Goal: Task Accomplishment & Management: Use online tool/utility

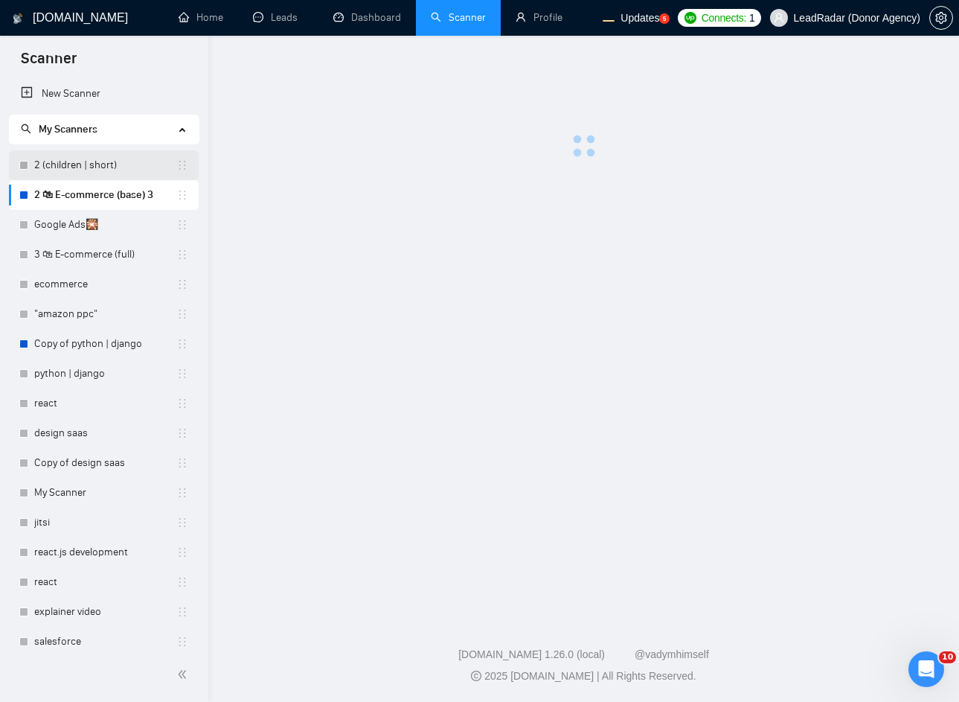
click at [97, 170] on link "2 (children | short)" at bounding box center [105, 165] width 142 height 30
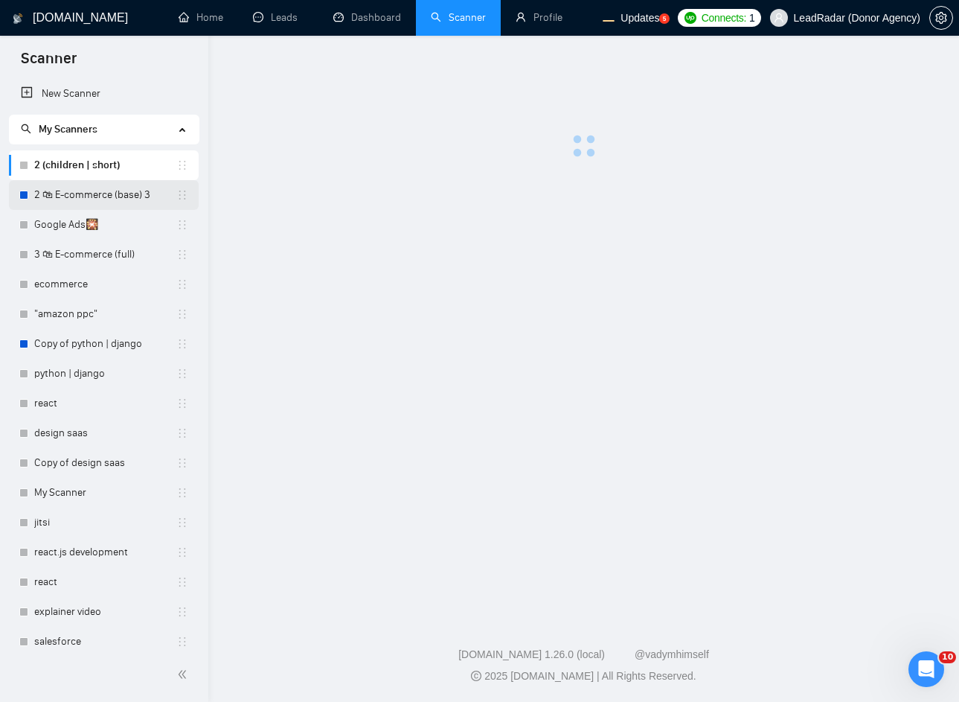
click at [96, 192] on link "2 🛍 E-commerce (base) 3" at bounding box center [105, 195] width 142 height 30
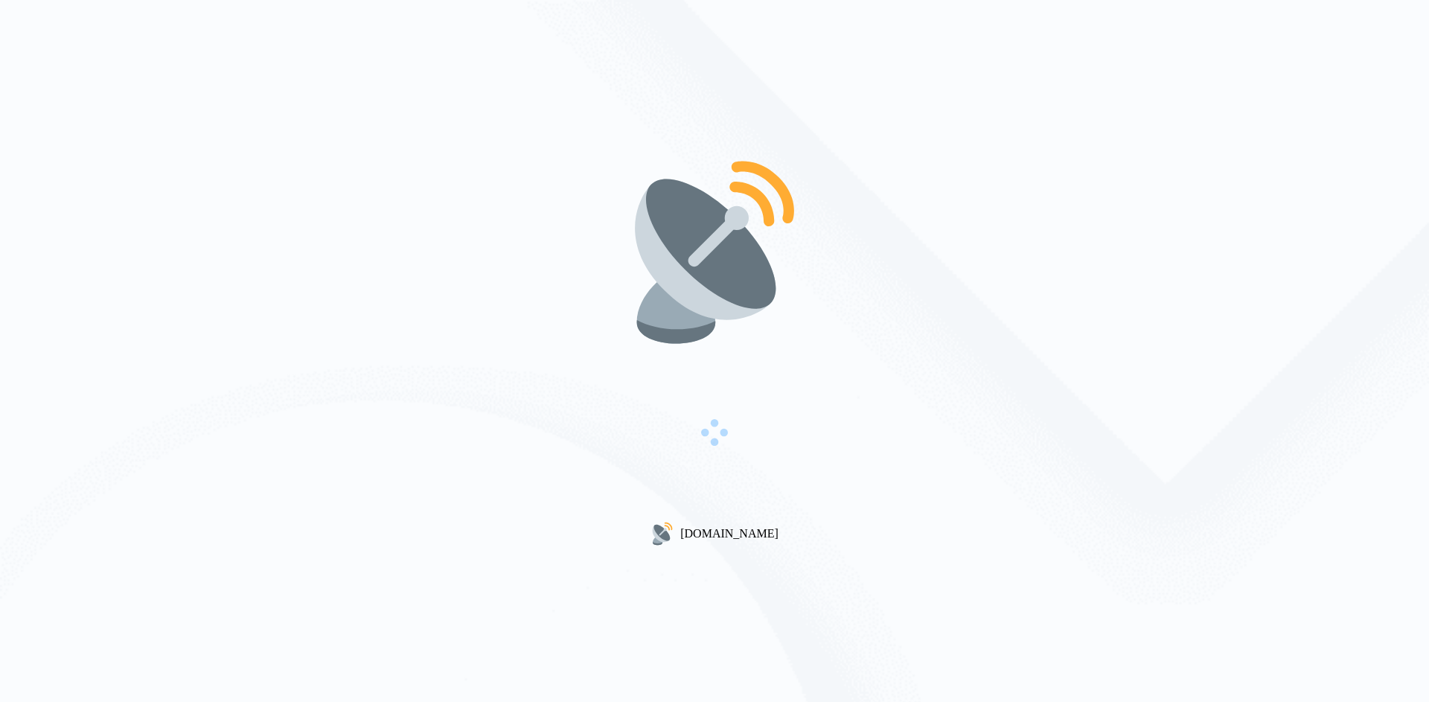
click at [988, 191] on div "[DOMAIN_NAME]" at bounding box center [714, 351] width 1429 height 702
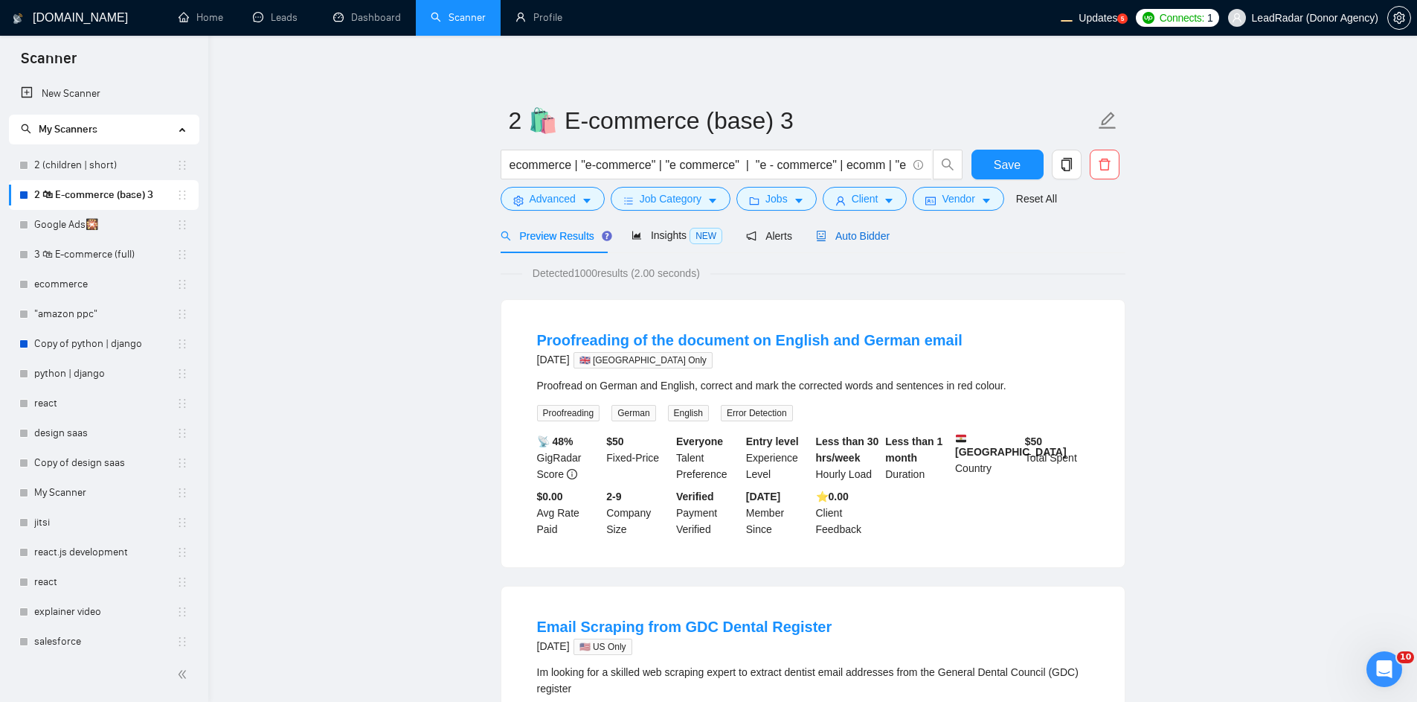
click at [849, 240] on span "Auto Bidder" at bounding box center [853, 236] width 74 height 12
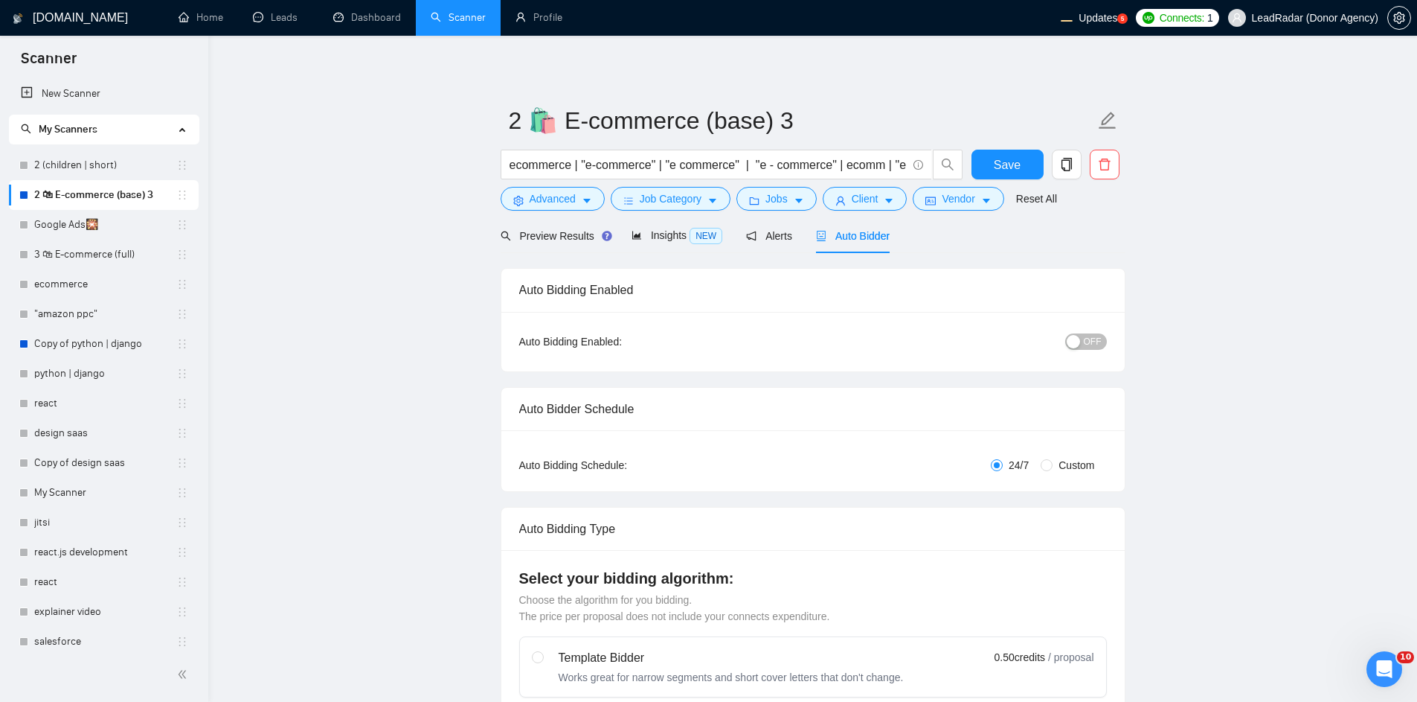
radio input "false"
radio input "true"
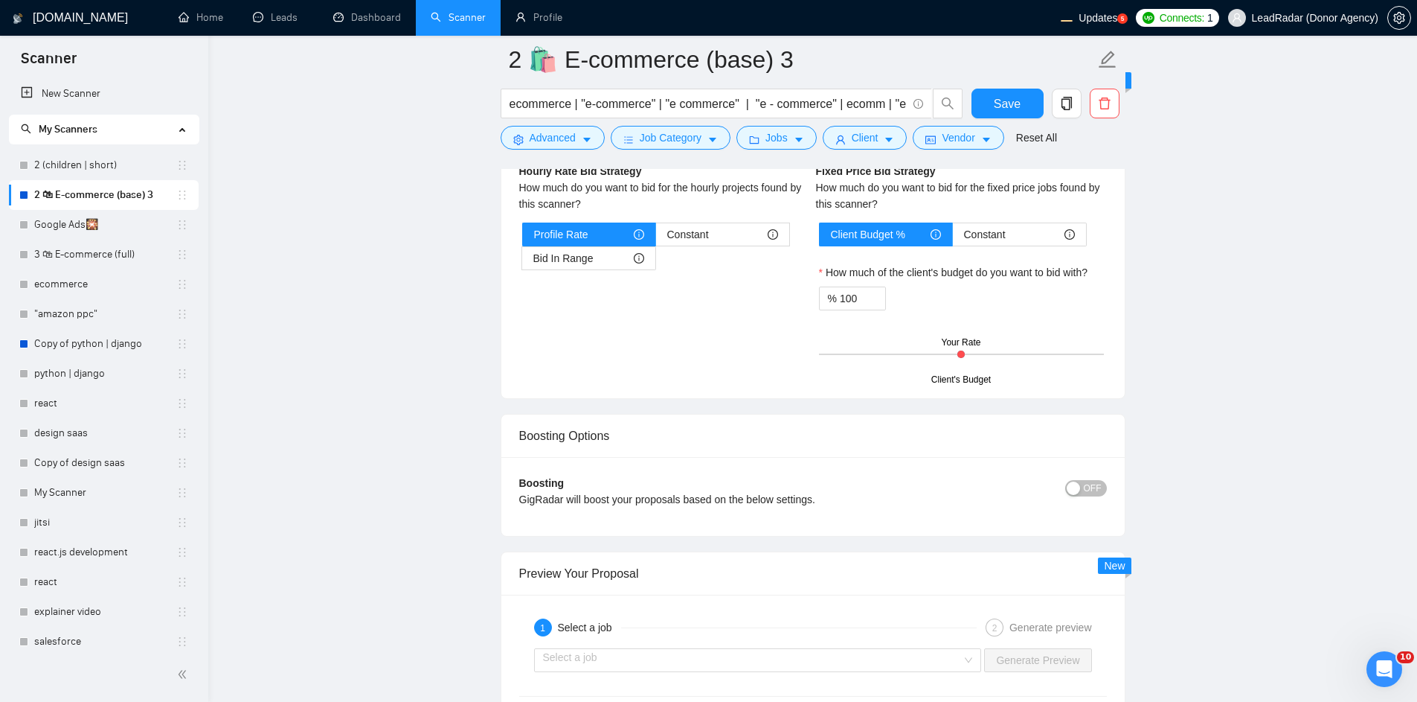
scroll to position [2678, 0]
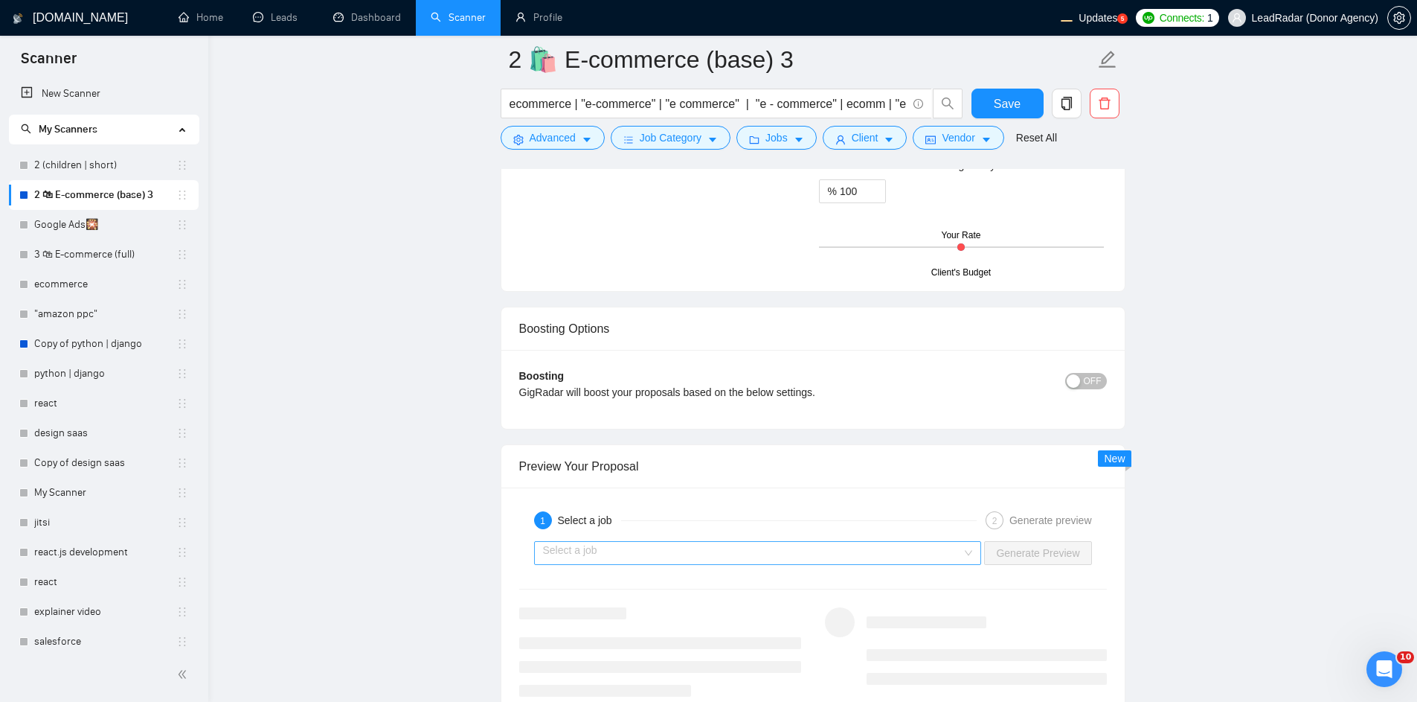
click at [728, 546] on input "search" at bounding box center [753, 553] width 420 height 22
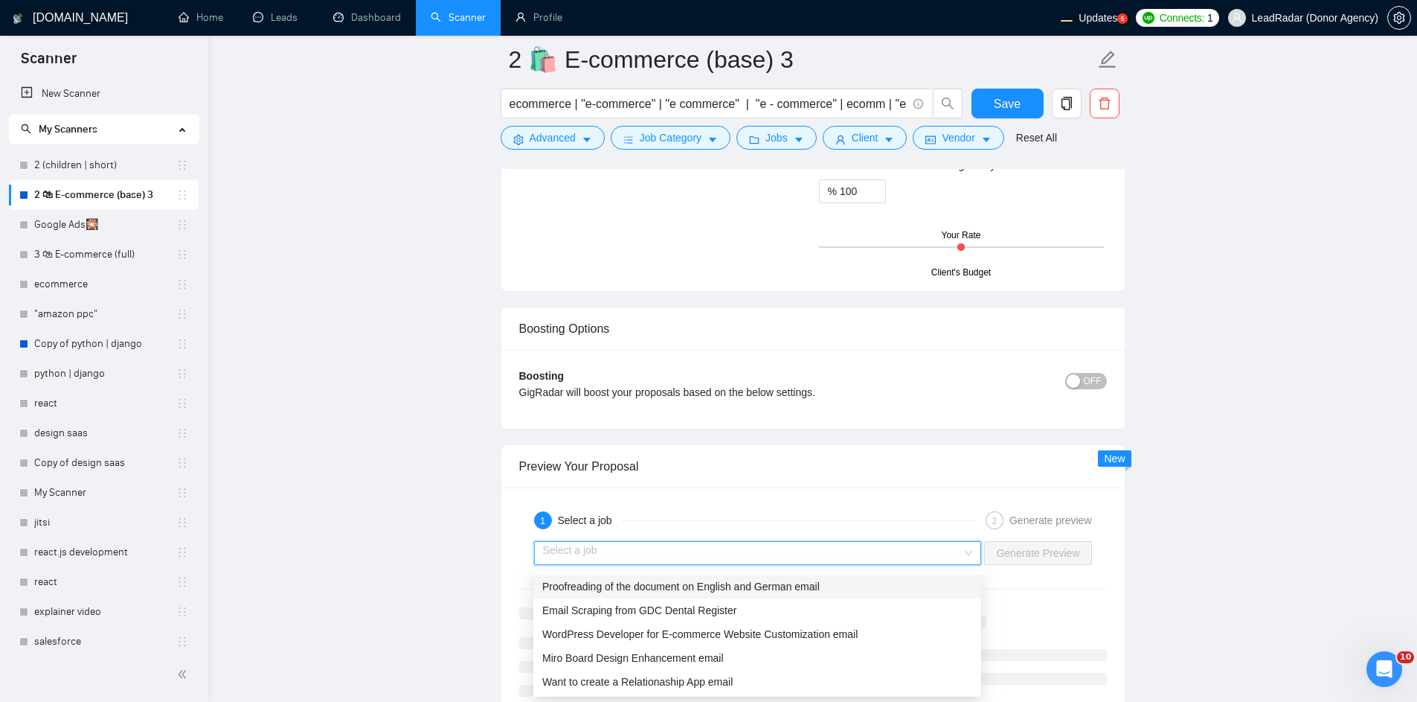
click at [652, 583] on span "Proofreading of the document on English and German email" at bounding box center [681, 586] width 278 height 12
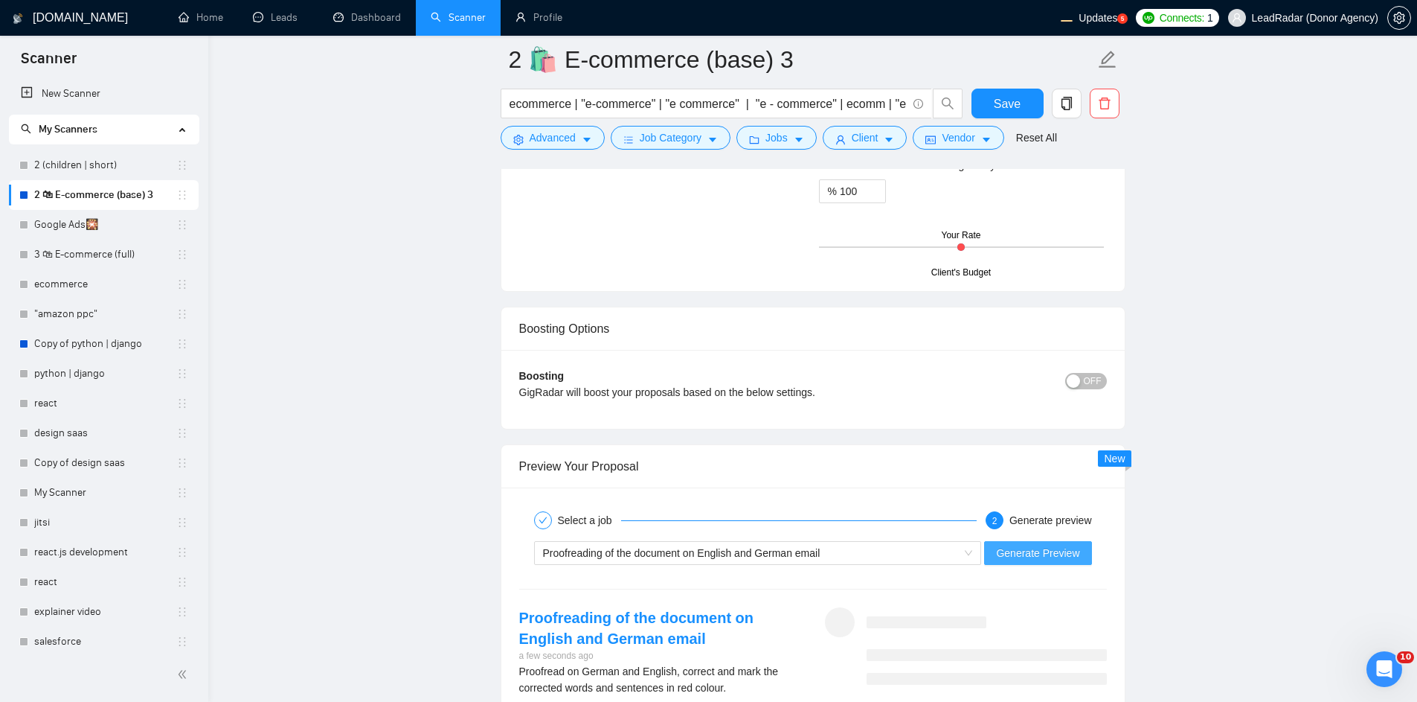
click at [1062, 553] on span "Generate Preview" at bounding box center [1037, 553] width 83 height 16
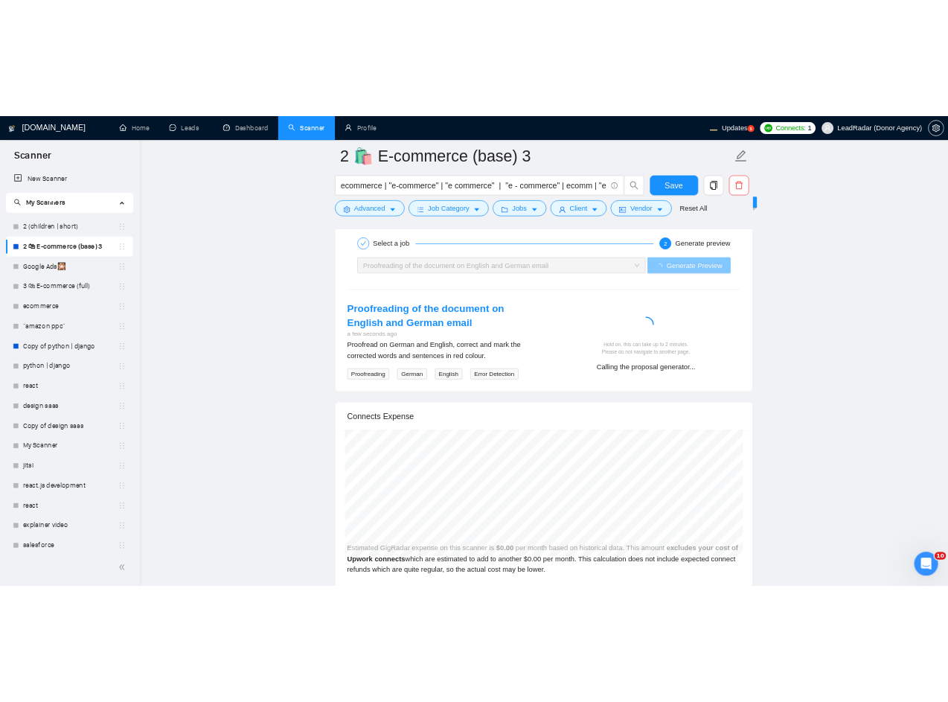
scroll to position [2946, 0]
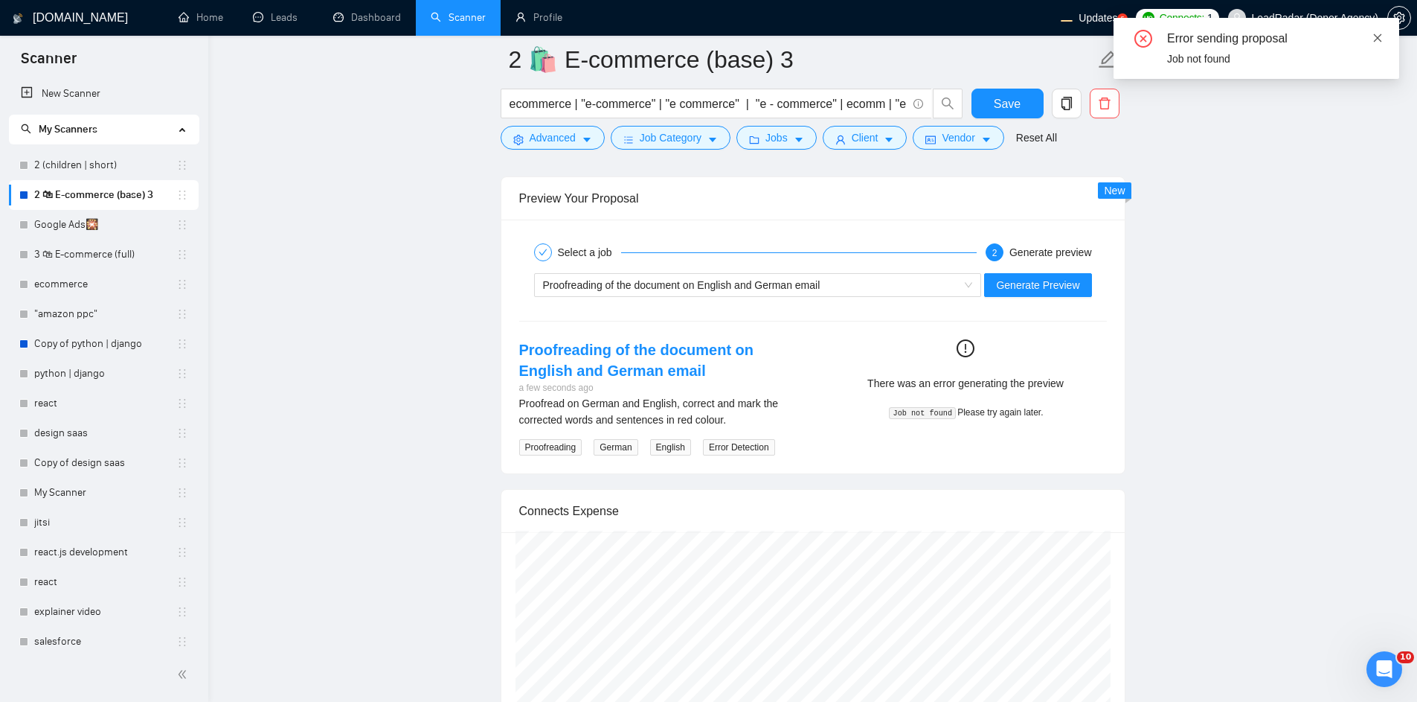
click at [1380, 37] on icon "close" at bounding box center [1378, 38] width 10 height 10
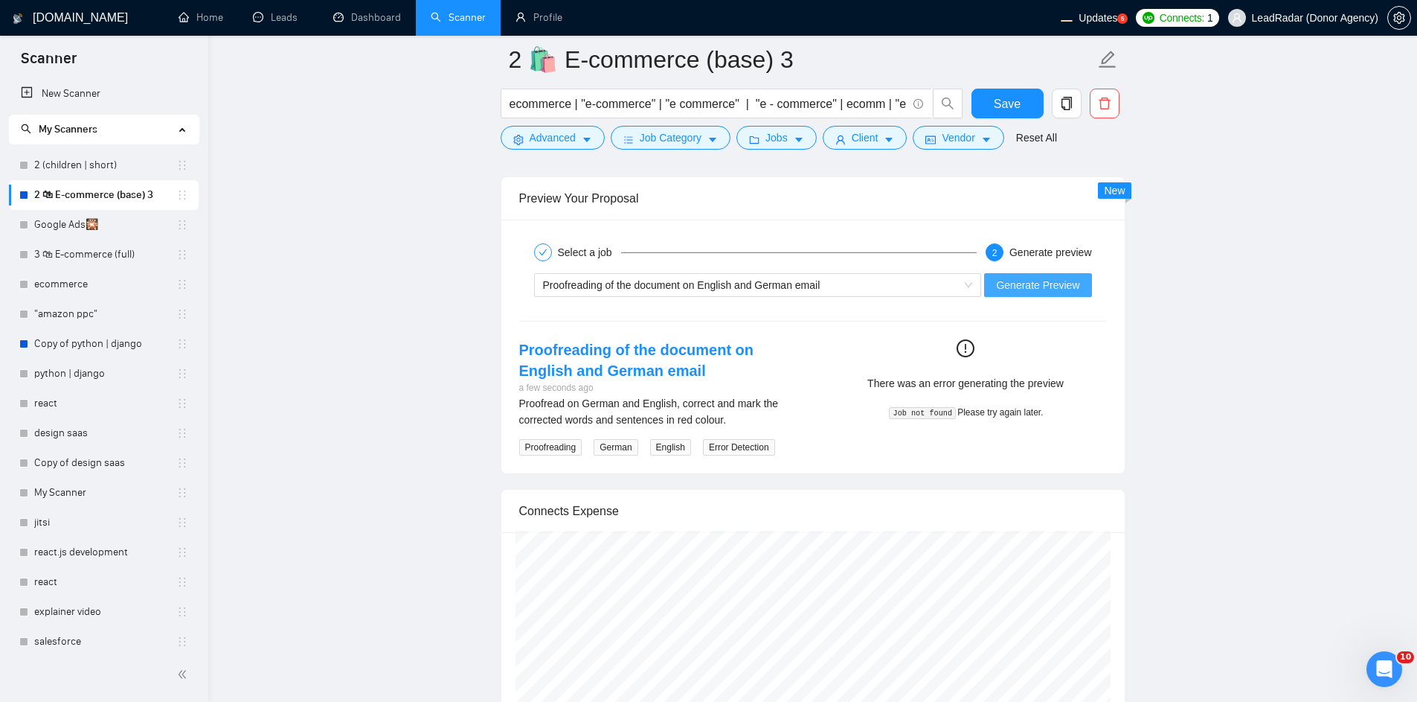
click at [1000, 286] on span "Generate Preview" at bounding box center [1037, 285] width 83 height 16
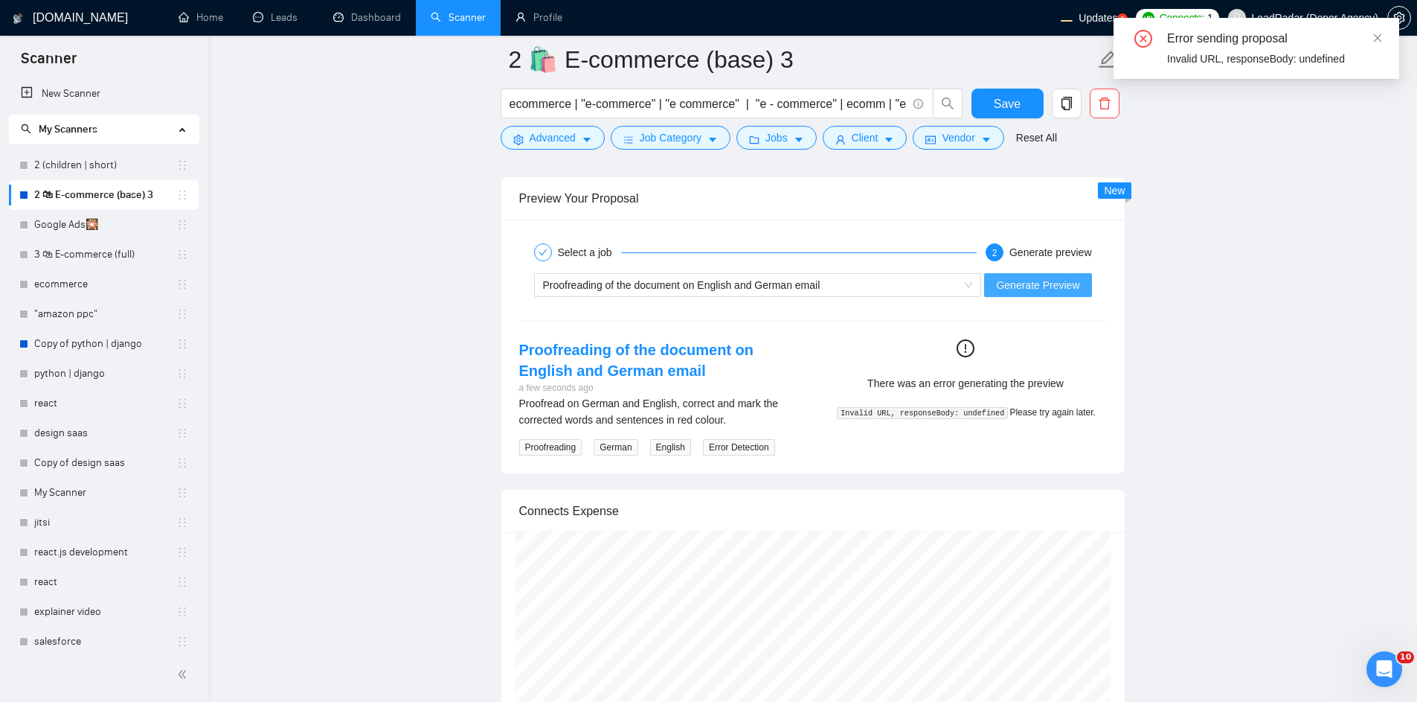
click at [1068, 283] on span "Generate Preview" at bounding box center [1037, 285] width 83 height 16
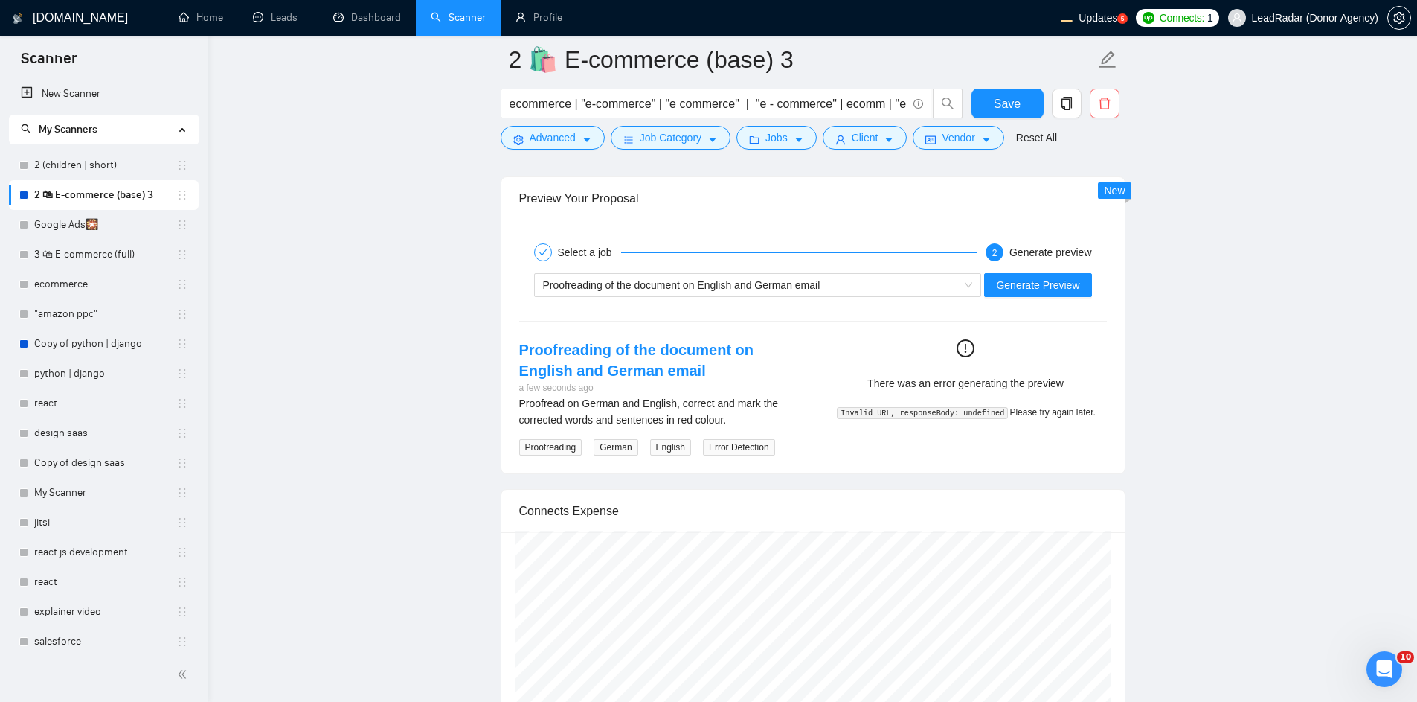
click at [908, 319] on div "Select a job 2 Generate preview Proofreading of the document on English and Ger…" at bounding box center [812, 346] width 623 height 254
click at [1001, 293] on span "Generate Preview" at bounding box center [1037, 285] width 83 height 16
click at [1038, 297] on button "Generate Preview" at bounding box center [1037, 285] width 107 height 24
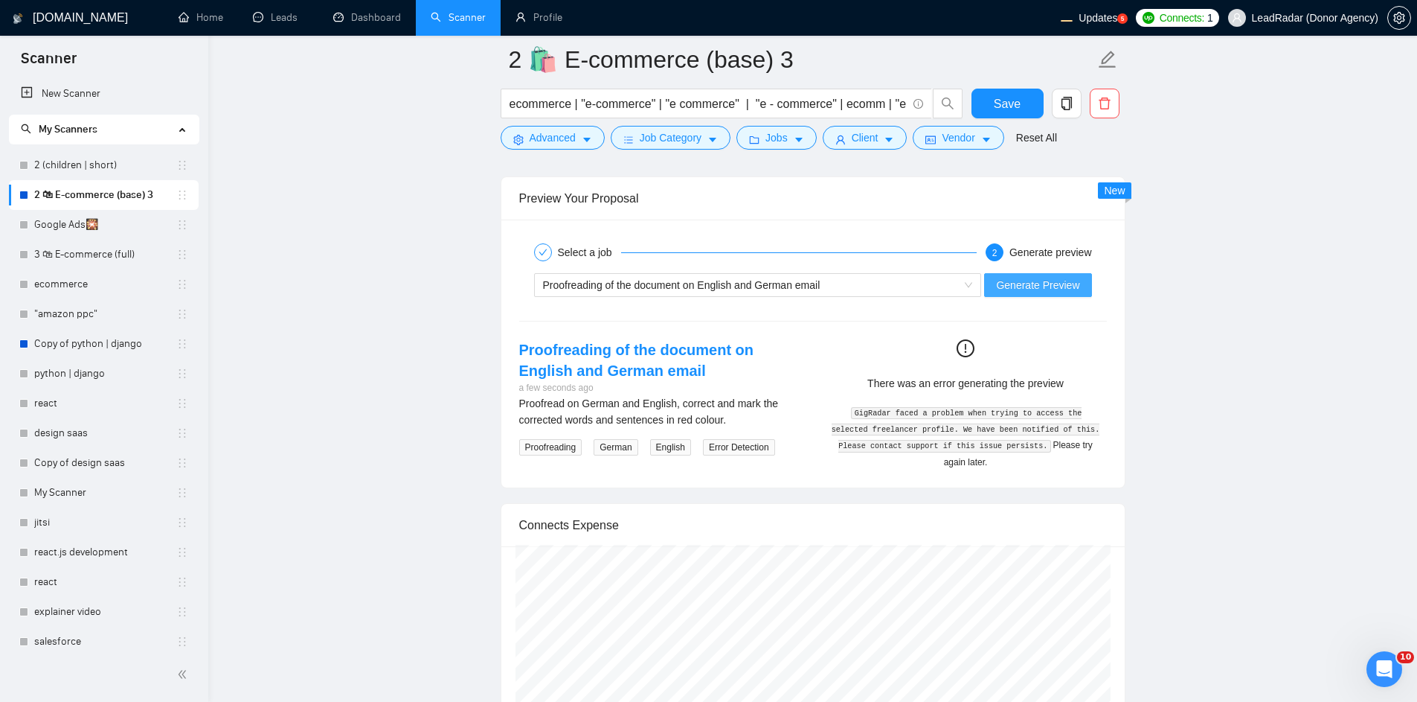
click at [1044, 293] on span "Generate Preview" at bounding box center [1037, 285] width 83 height 16
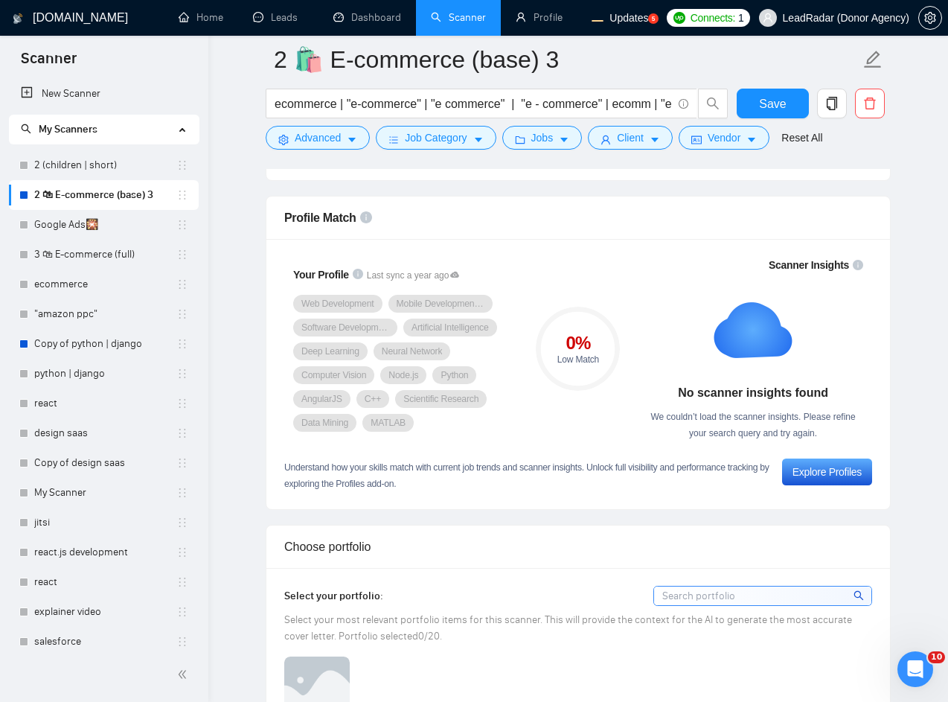
scroll to position [893, 0]
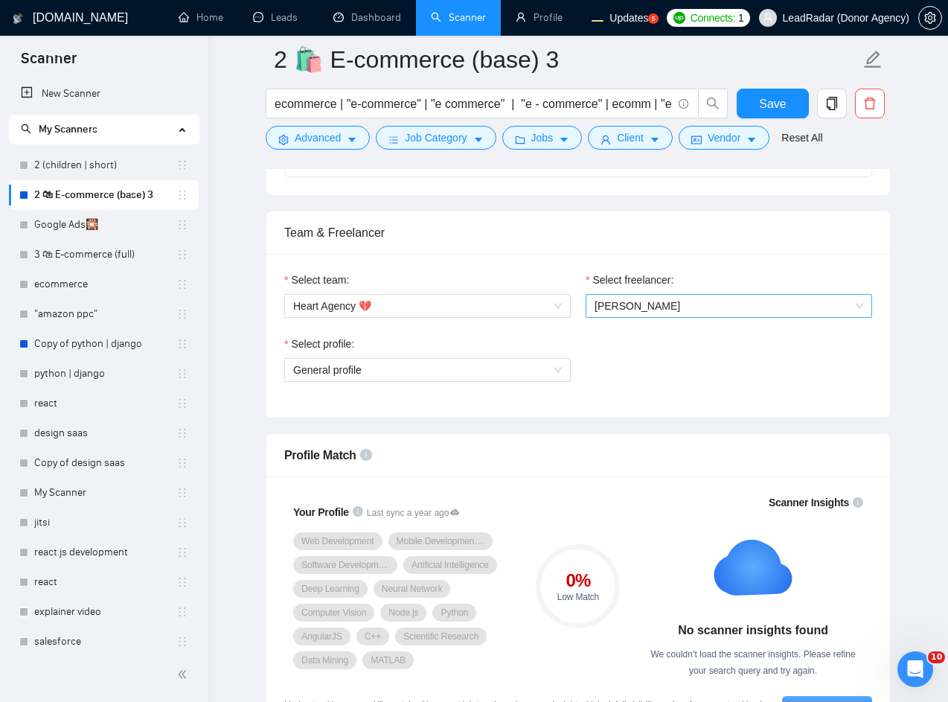
click at [616, 311] on span "Artem Dolotov" at bounding box center [637, 306] width 86 height 12
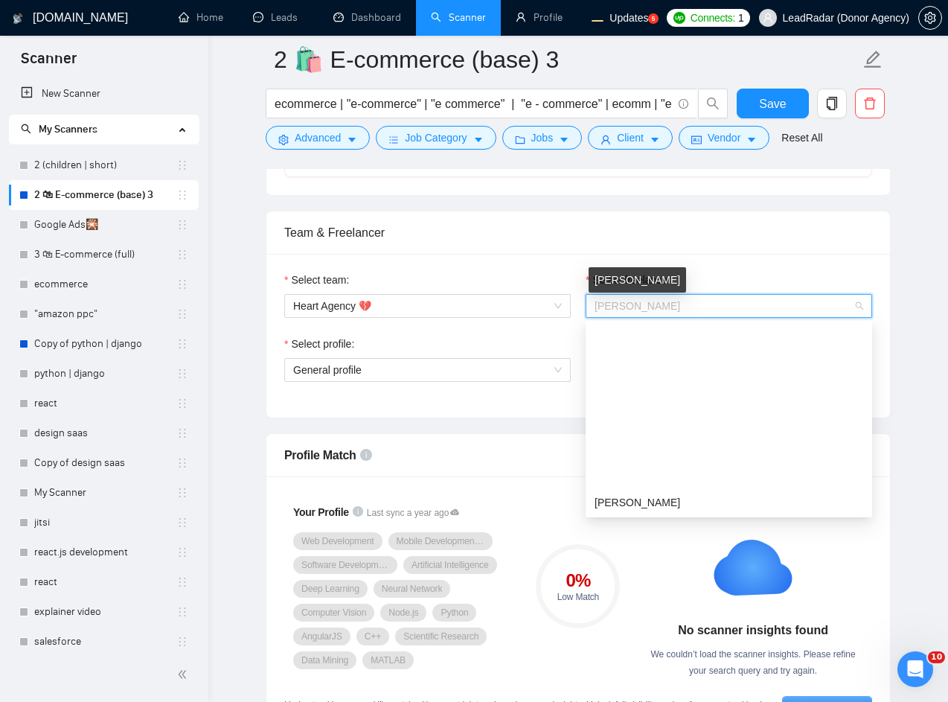
scroll to position [190, 0]
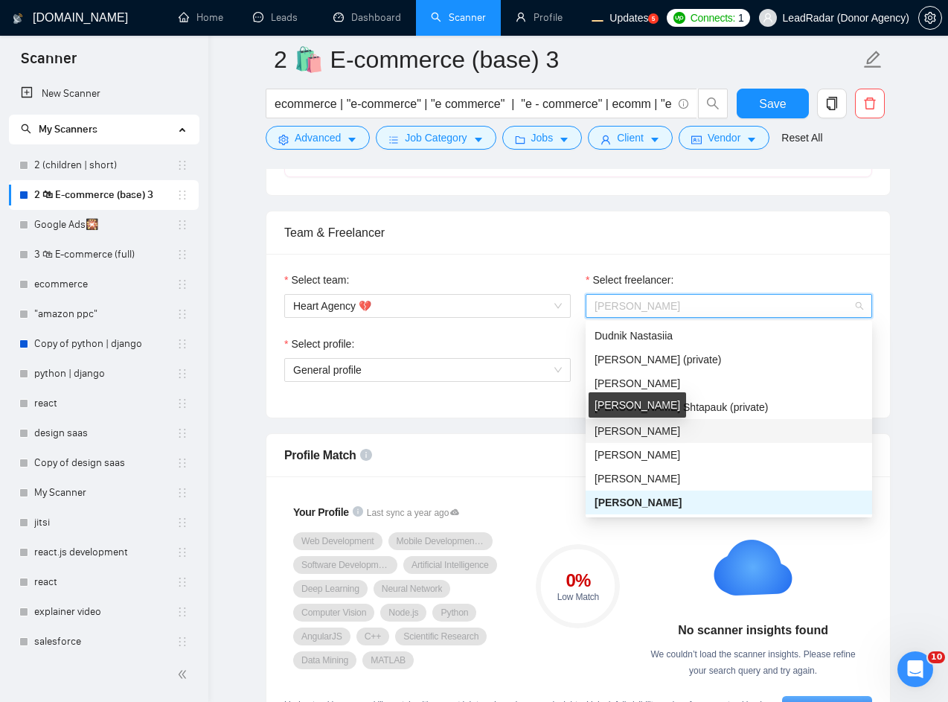
click at [622, 432] on span "Serhii Biletskyi" at bounding box center [637, 431] width 86 height 12
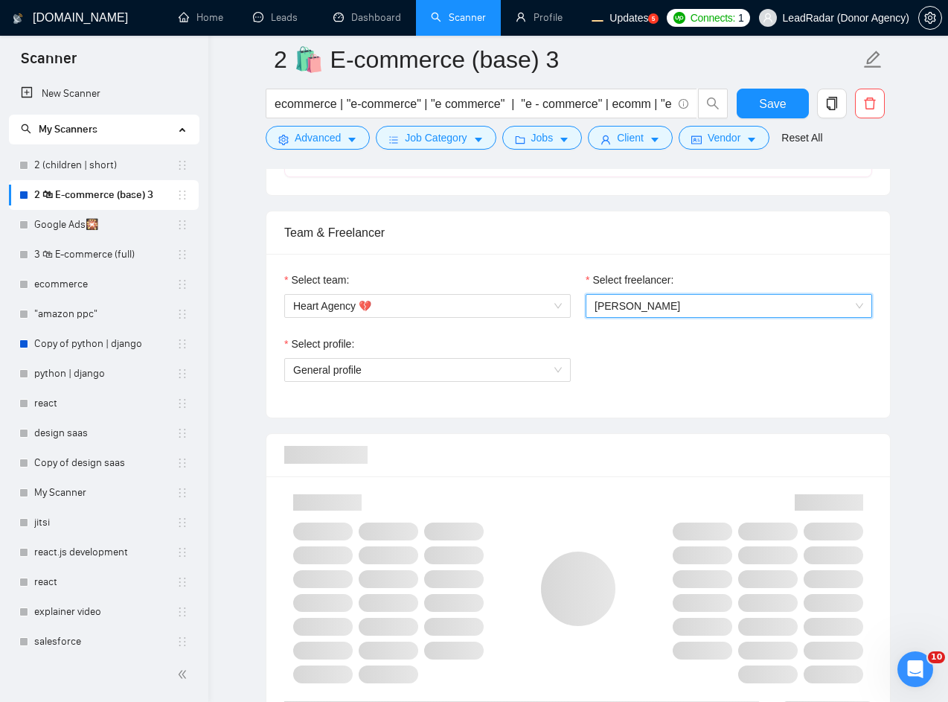
click at [532, 436] on div at bounding box center [578, 455] width 588 height 42
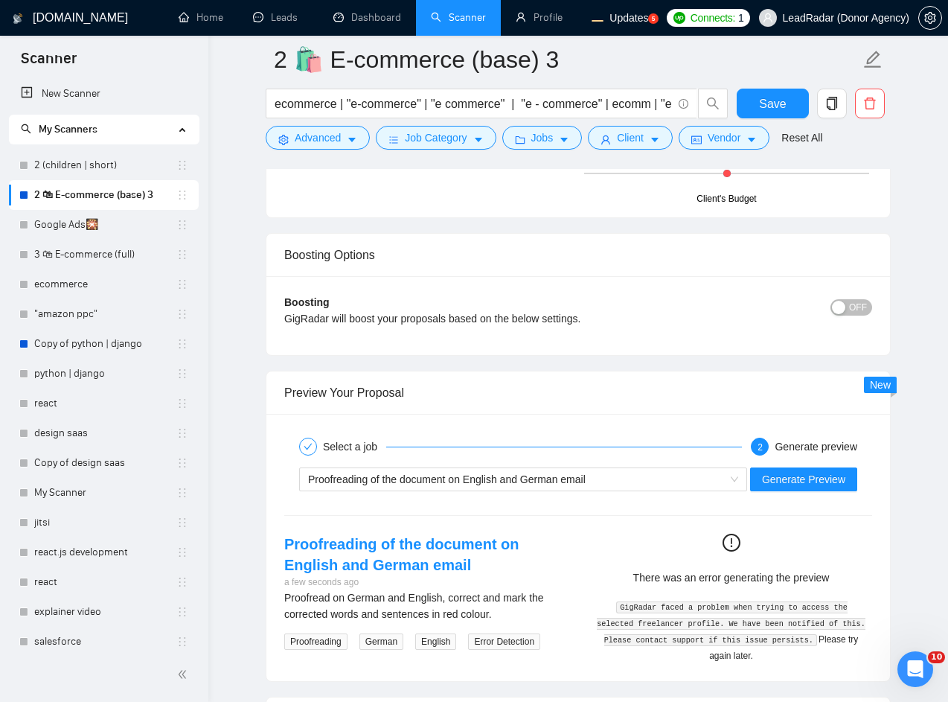
scroll to position [2768, 0]
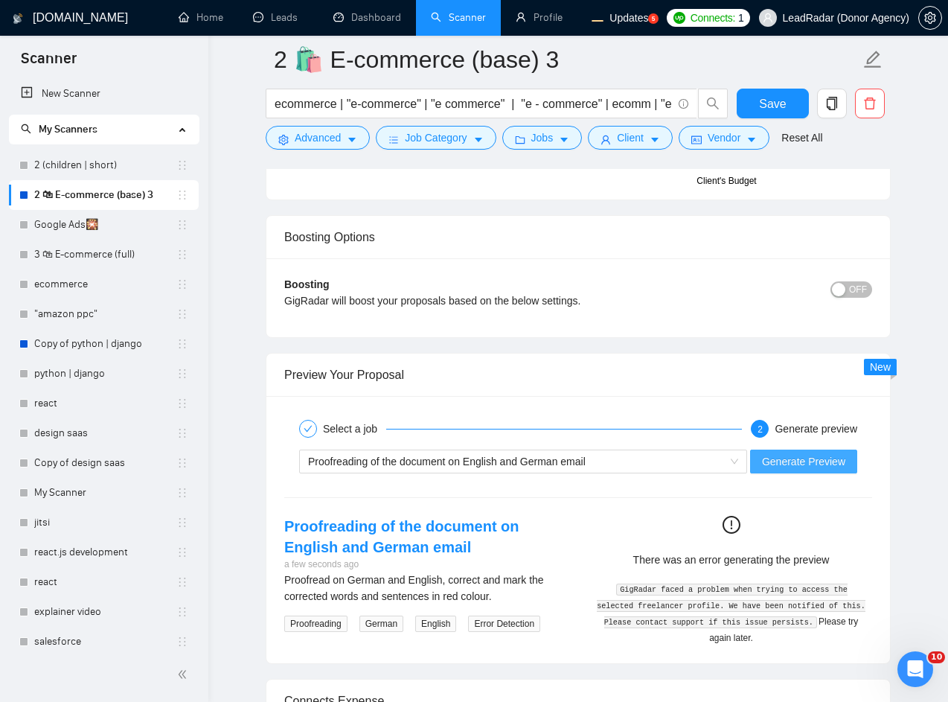
click at [772, 464] on span "Generate Preview" at bounding box center [803, 461] width 83 height 16
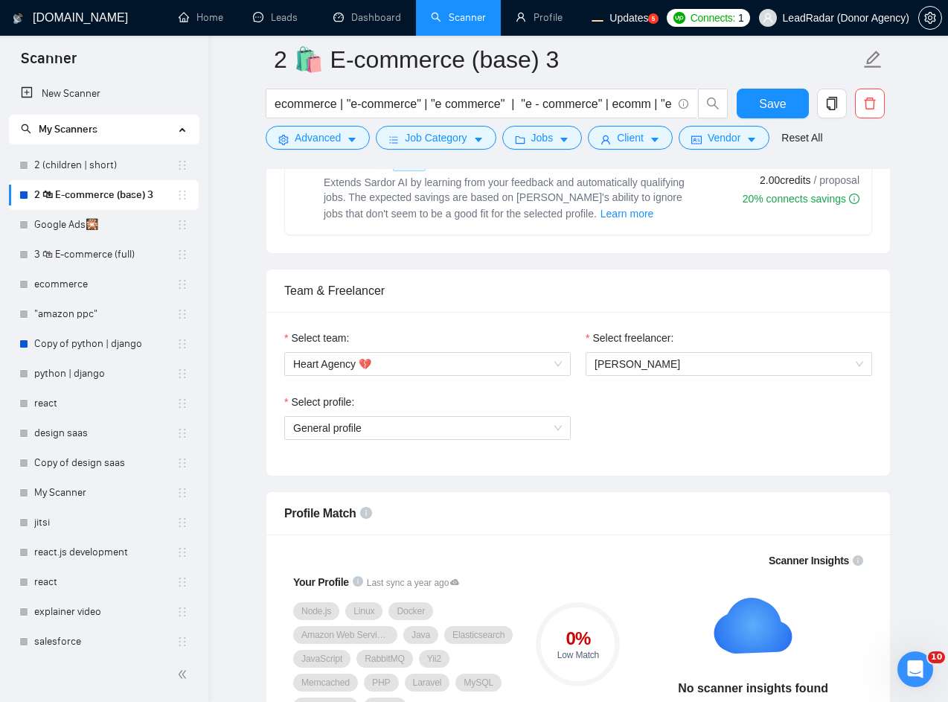
scroll to position [804, 0]
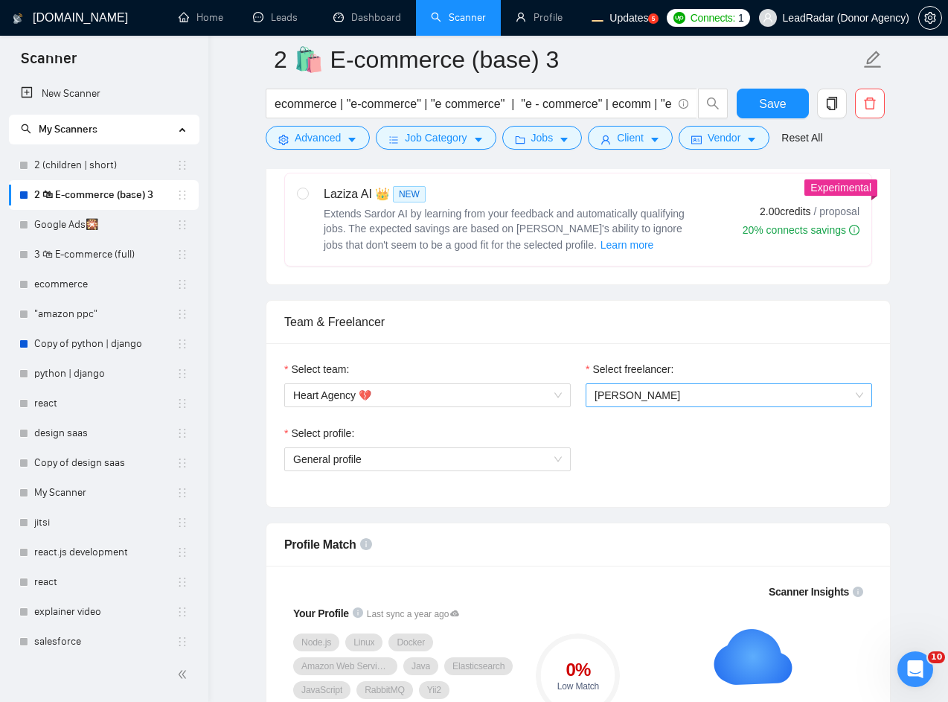
click at [637, 400] on span "Serhii Biletskyi" at bounding box center [637, 395] width 86 height 12
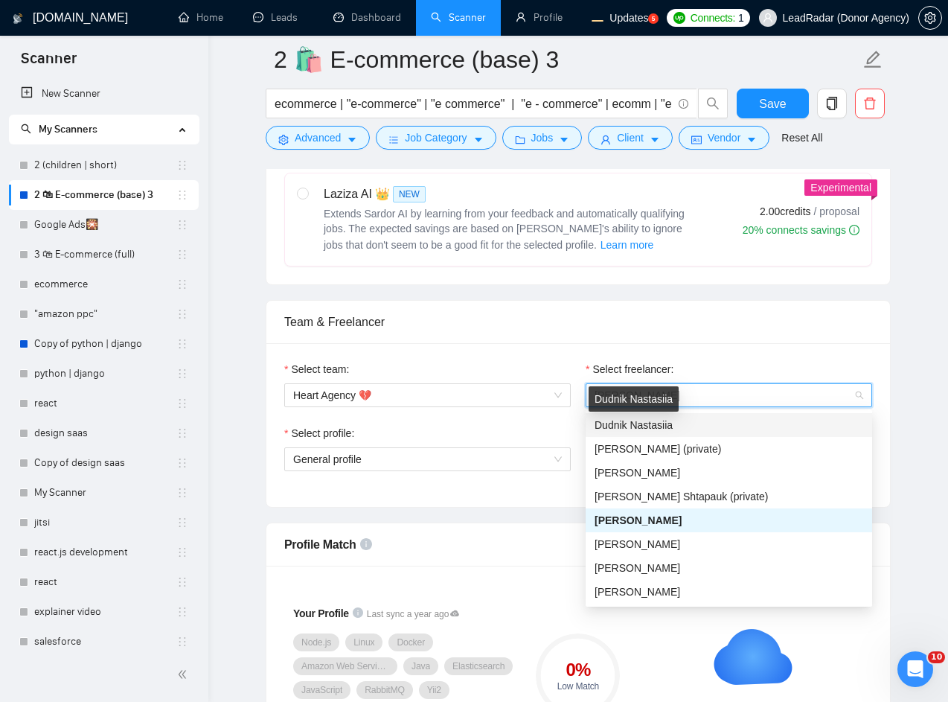
click at [641, 430] on span "Dudnik Nastasiia" at bounding box center [633, 425] width 78 height 12
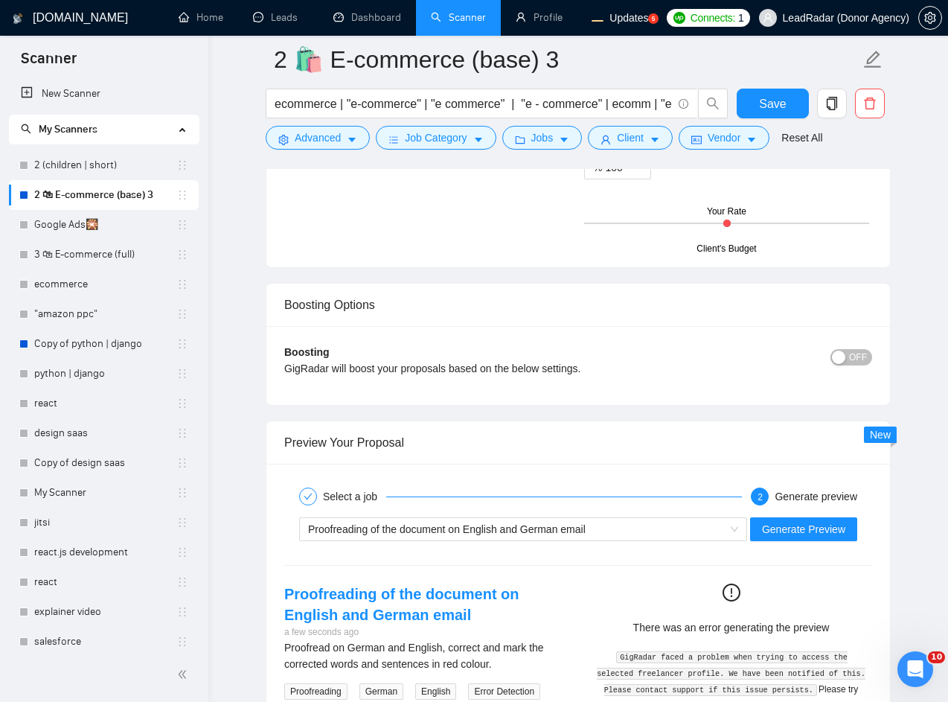
scroll to position [2857, 0]
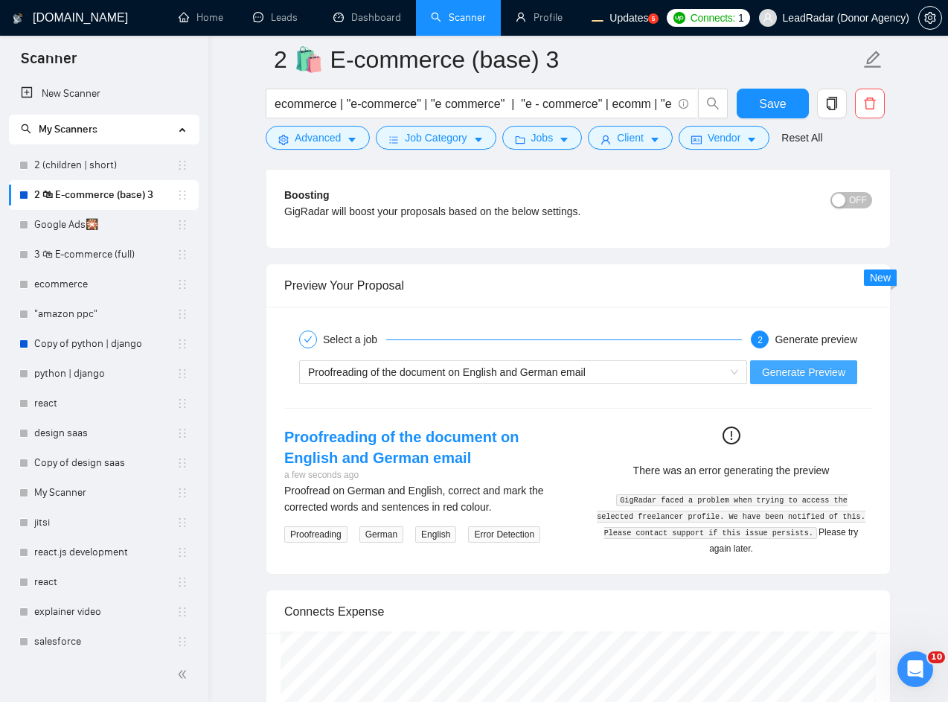
click at [813, 380] on span "Generate Preview" at bounding box center [803, 372] width 83 height 16
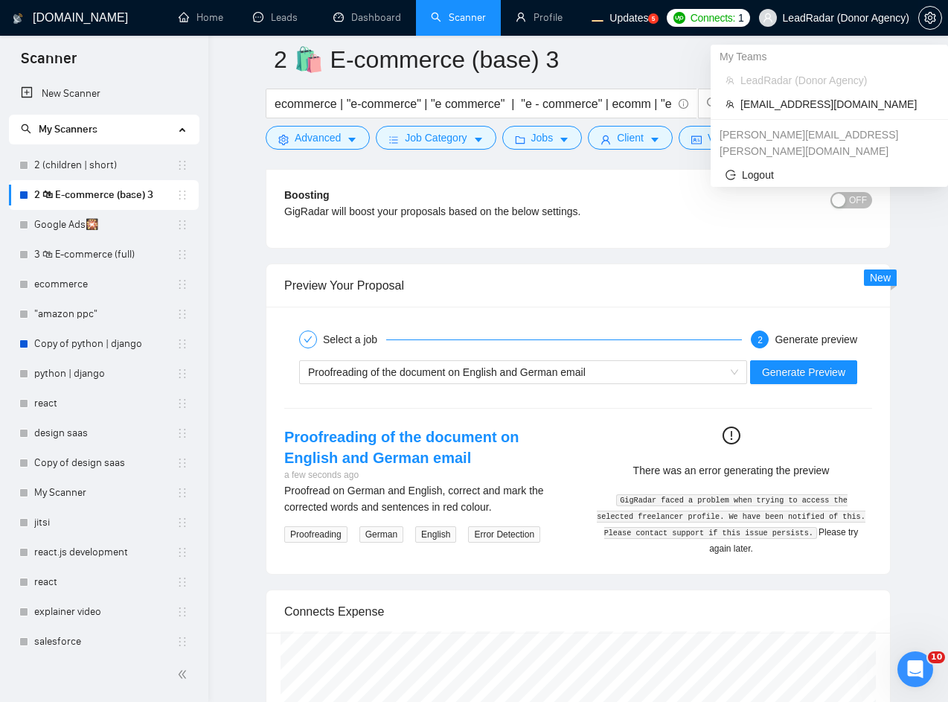
click at [873, 27] on span "LeadRadar (Donor Agency)" at bounding box center [834, 18] width 168 height 48
click at [832, 104] on span "workwiseupworkgency@gmail.com" at bounding box center [836, 104] width 193 height 16
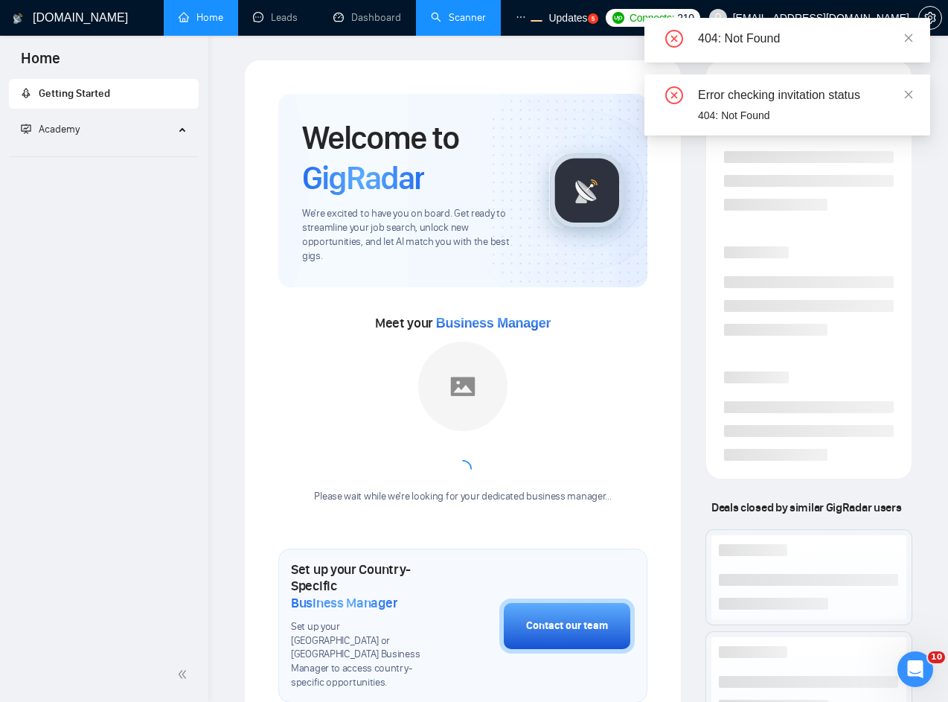
click at [442, 11] on link "Scanner" at bounding box center [458, 17] width 55 height 13
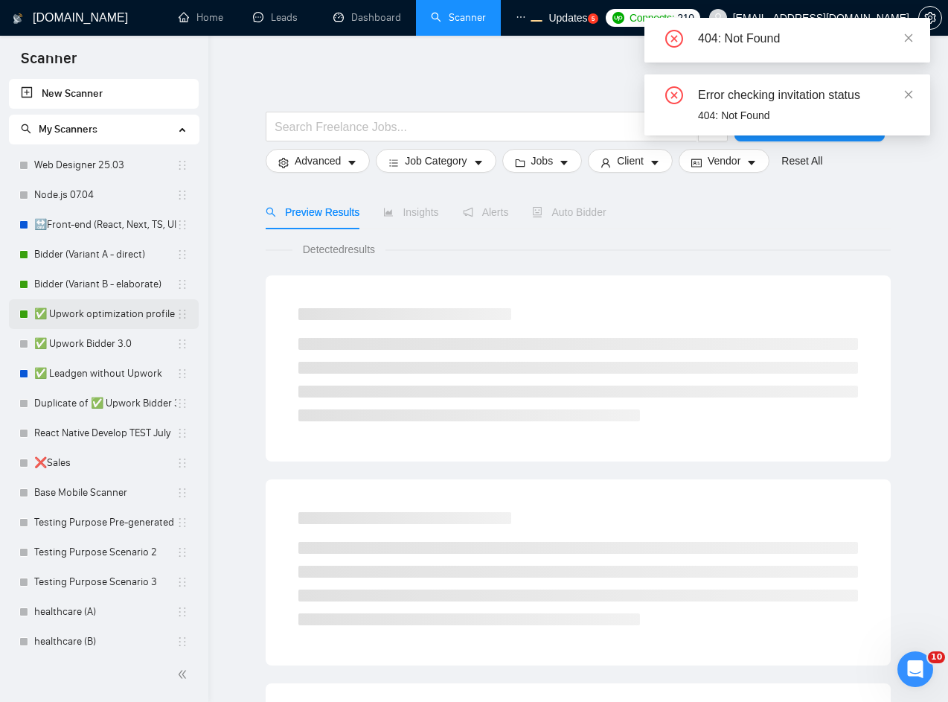
click at [106, 249] on link "Bidder (Variant A - direct)" at bounding box center [105, 255] width 142 height 30
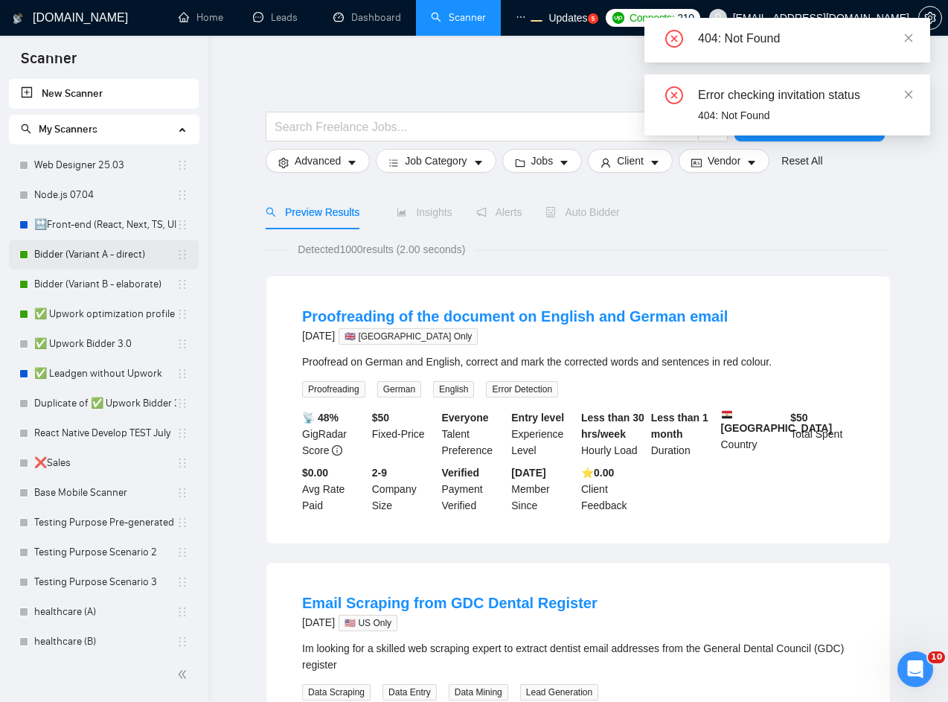
click at [102, 257] on link "Bidder (Variant A - direct)" at bounding box center [105, 255] width 142 height 30
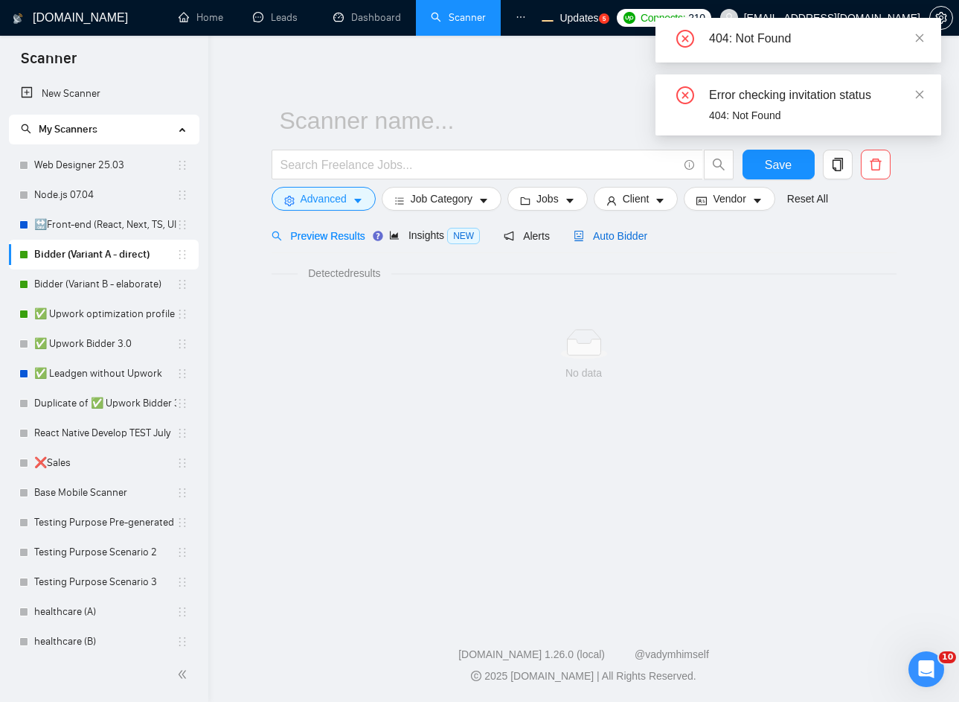
click at [609, 237] on span "Auto Bidder" at bounding box center [611, 236] width 74 height 12
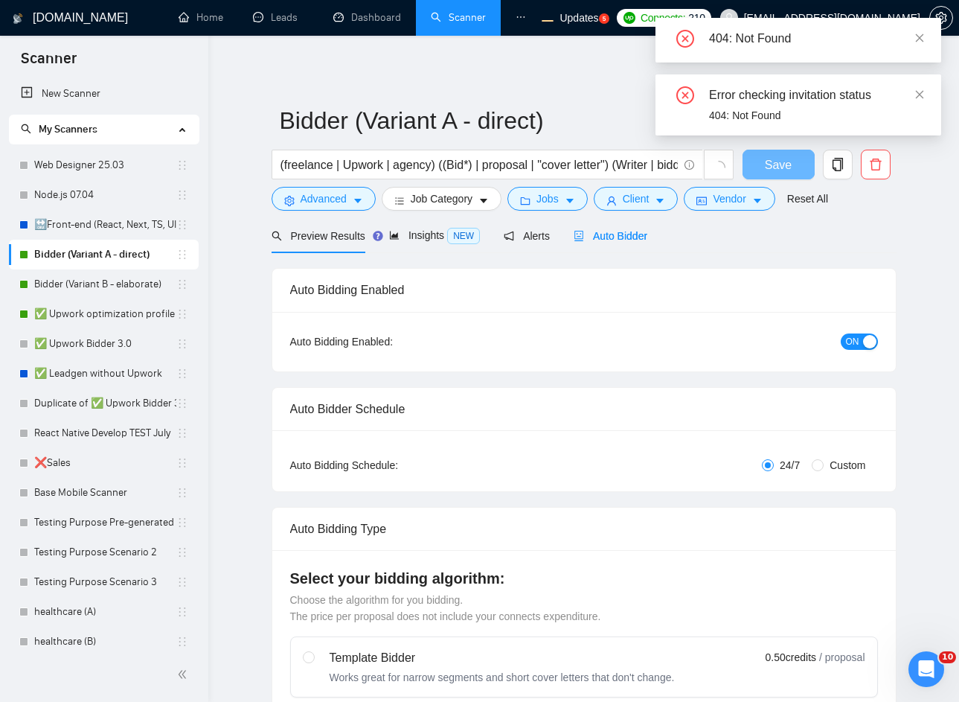
click at [613, 239] on span "Auto Bidder" at bounding box center [611, 236] width 74 height 12
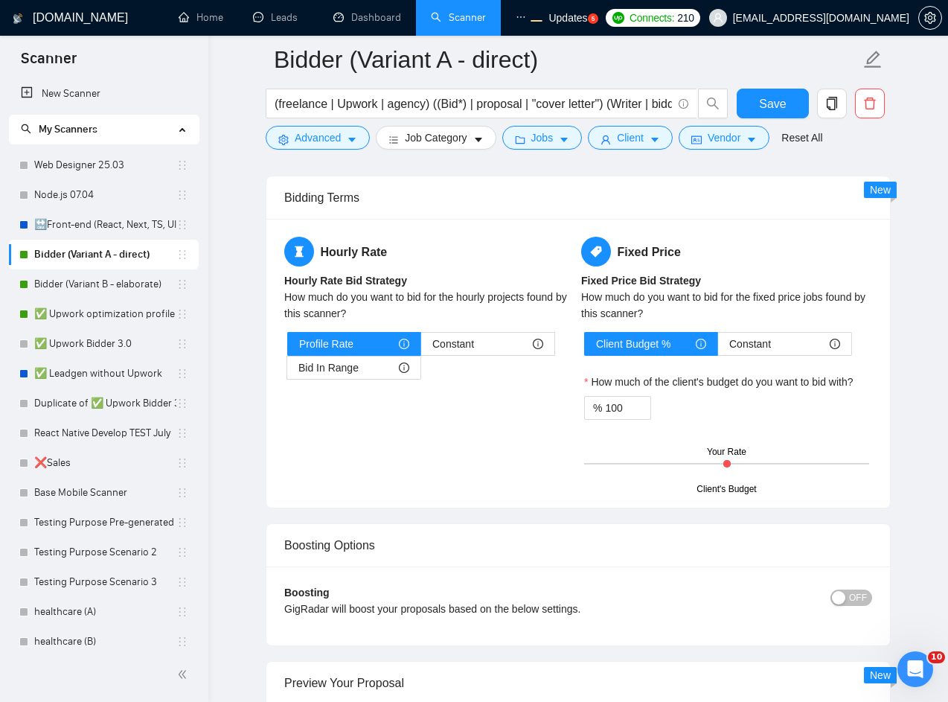
scroll to position [2678, 0]
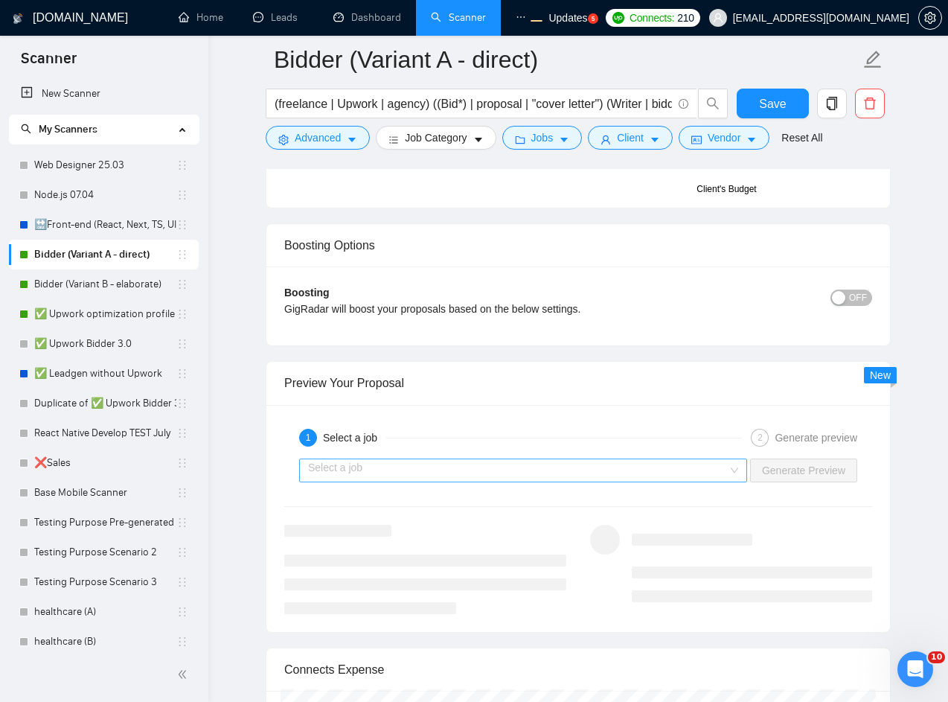
click at [705, 468] on input "search" at bounding box center [518, 470] width 420 height 22
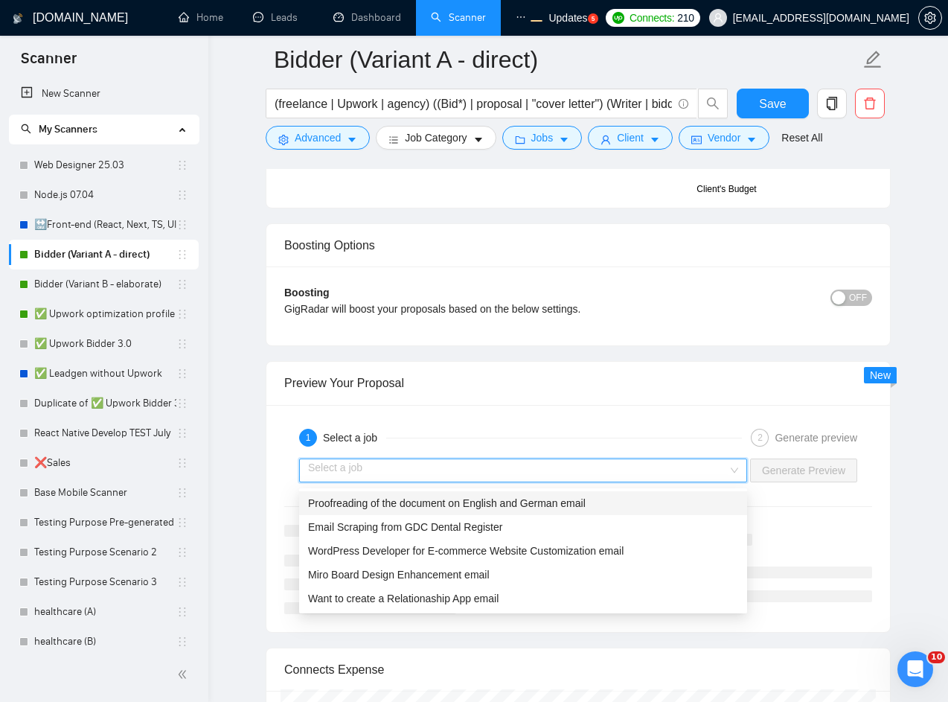
click at [469, 499] on span "Proofreading of the document on English and German email" at bounding box center [447, 503] width 278 height 12
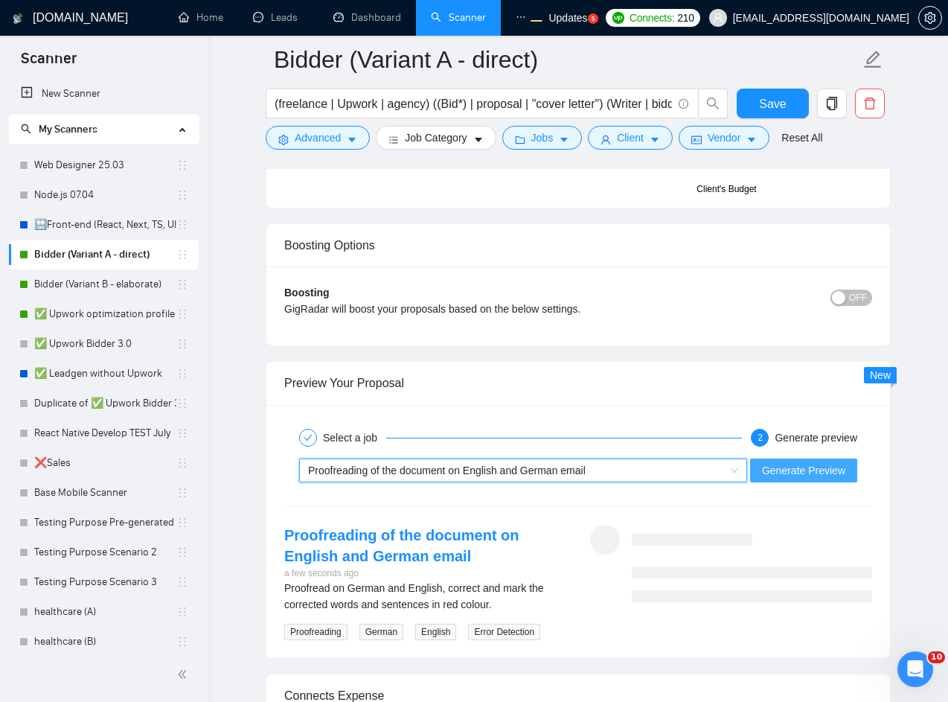
click at [792, 475] on span "Generate Preview" at bounding box center [803, 470] width 83 height 16
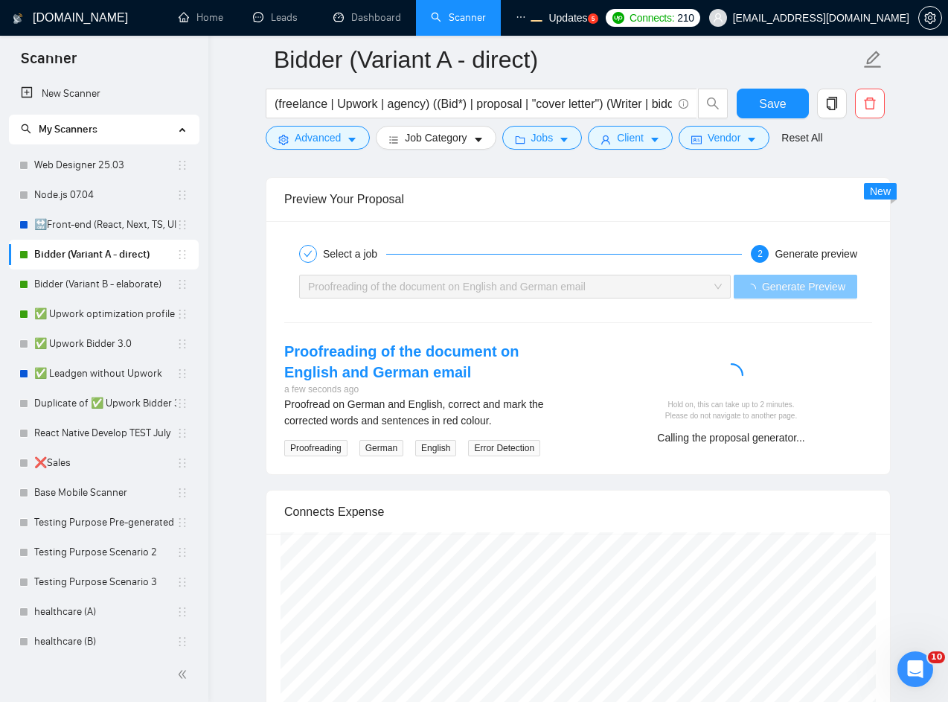
scroll to position [2857, 0]
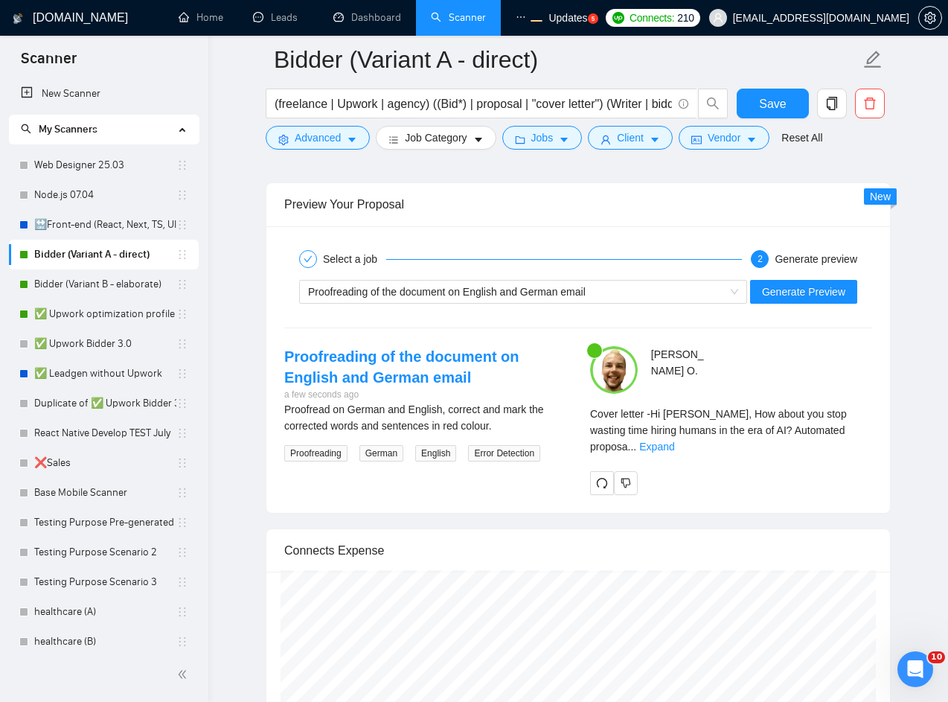
click at [495, 280] on div "Proofreading of the document on English and German email Generate Preview" at bounding box center [578, 292] width 591 height 36
click at [492, 292] on span "Proofreading of the document on English and German email" at bounding box center [447, 292] width 278 height 12
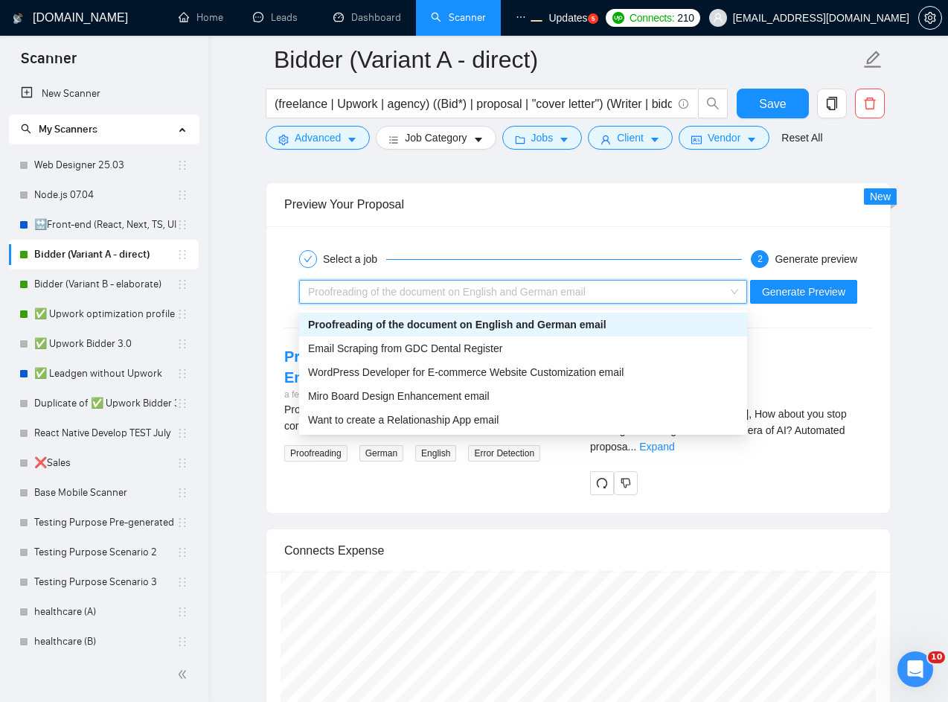
click at [436, 336] on div "Proofreading of the document on English and German email" at bounding box center [523, 324] width 448 height 24
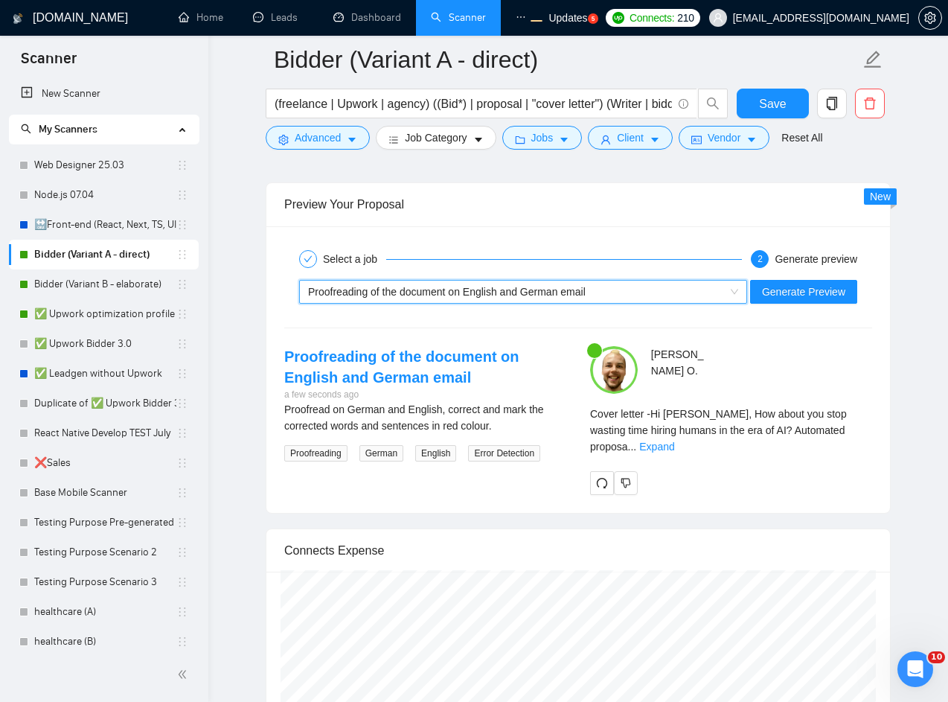
click at [427, 347] on div "Select a job 2 Generate preview ~021940798813666949211 Proofreading of the docu…" at bounding box center [577, 369] width 623 height 286
click at [467, 293] on span "Proofreading of the document on English and German email" at bounding box center [447, 292] width 278 height 12
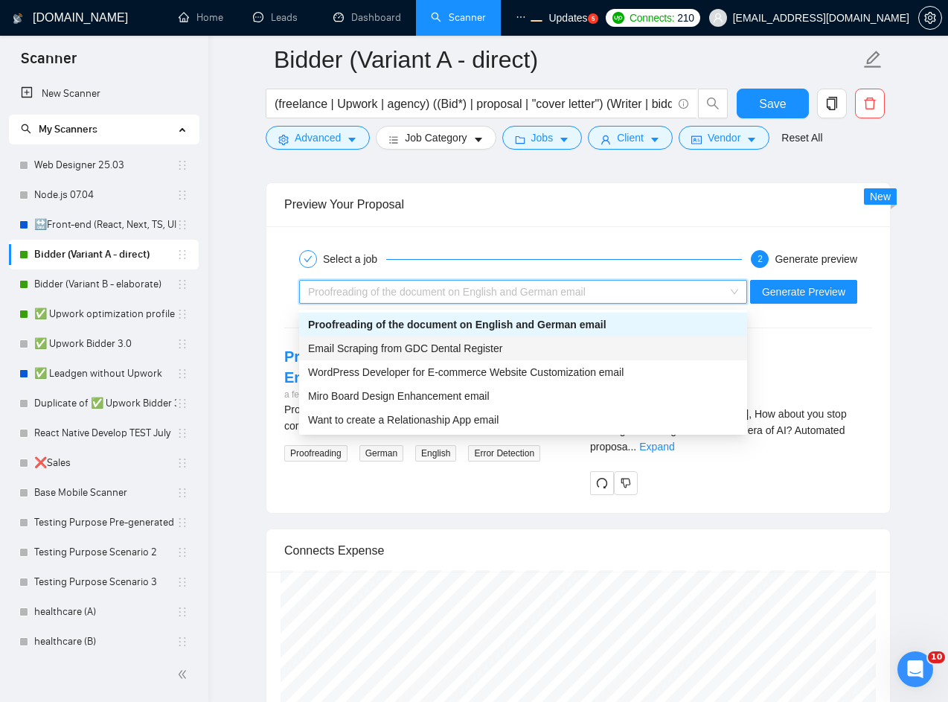
click at [394, 350] on span "Email Scraping from GDC Dental Register" at bounding box center [405, 348] width 194 height 12
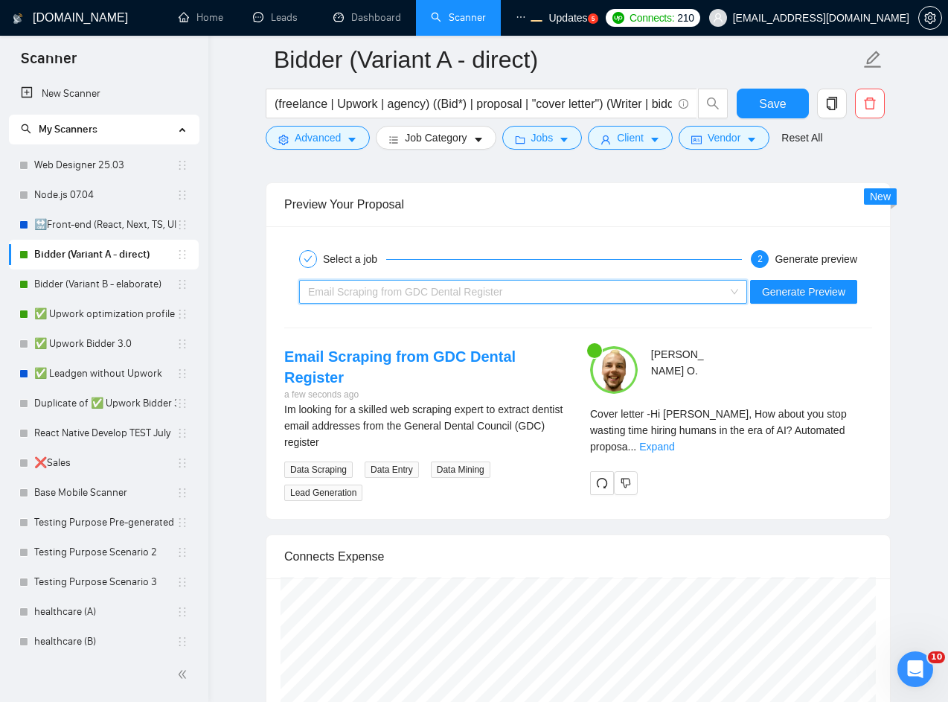
click at [446, 292] on span "Email Scraping from GDC Dental Register" at bounding box center [405, 292] width 194 height 12
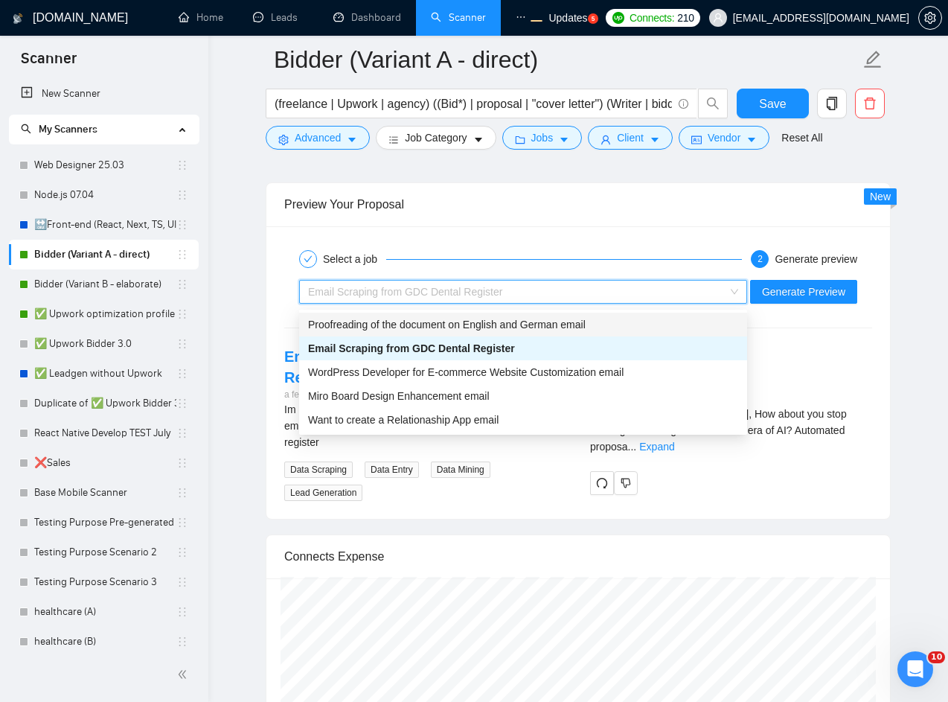
click at [389, 324] on span "Proofreading of the document on English and German email" at bounding box center [447, 324] width 278 height 12
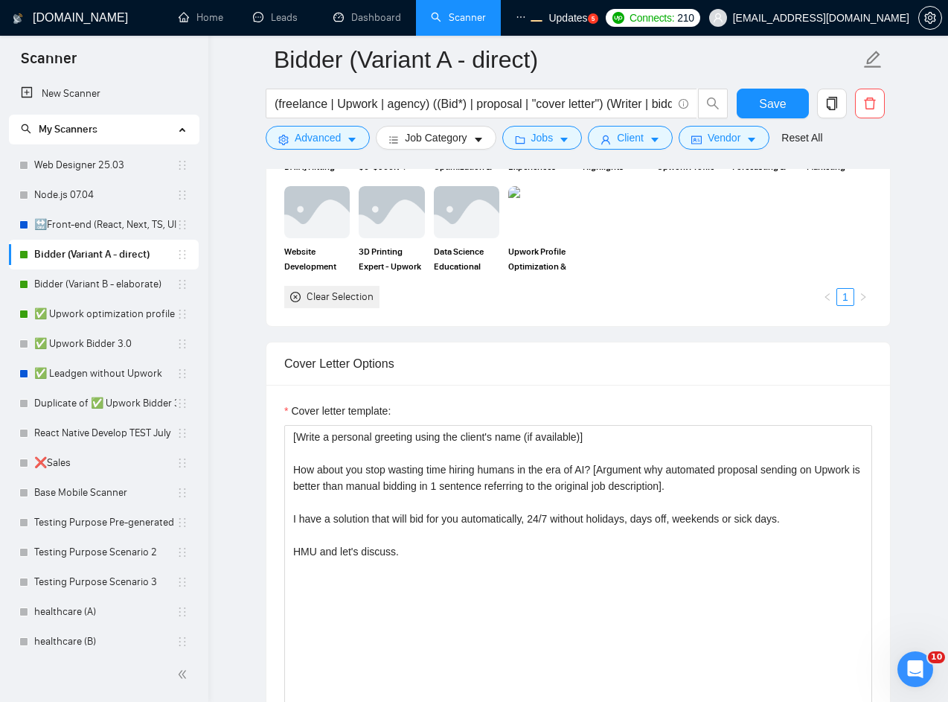
scroll to position [1250, 0]
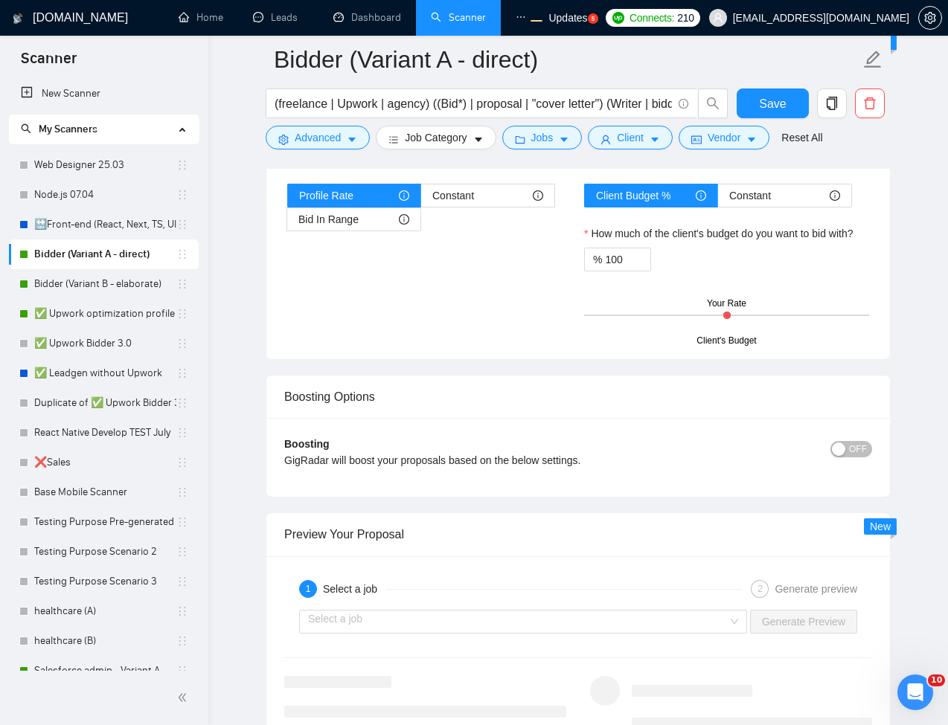
scroll to position [2768, 0]
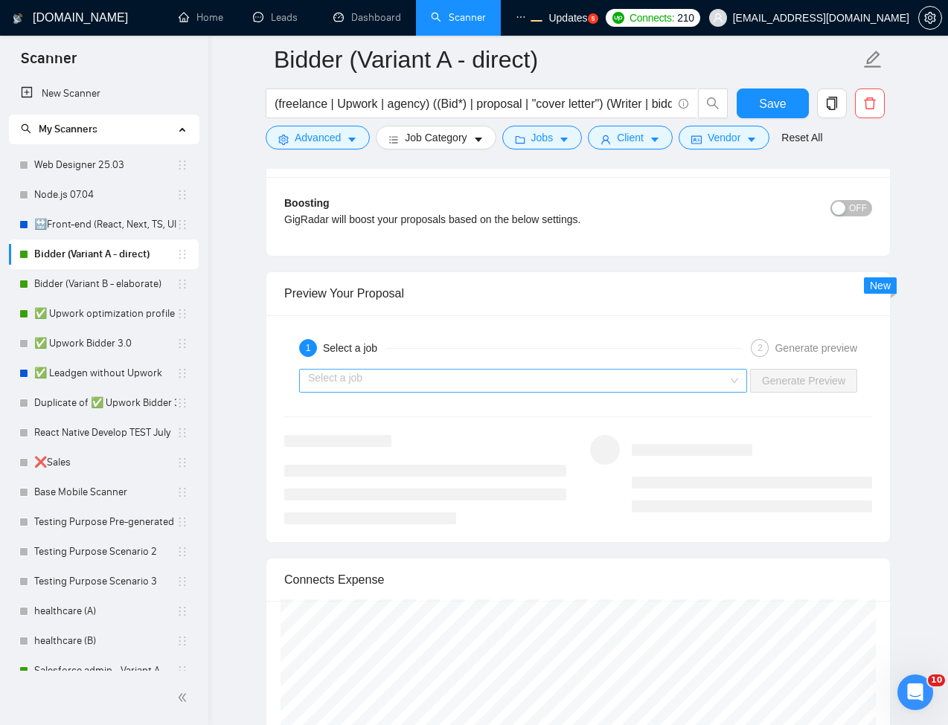
click at [660, 392] on input "search" at bounding box center [518, 381] width 420 height 22
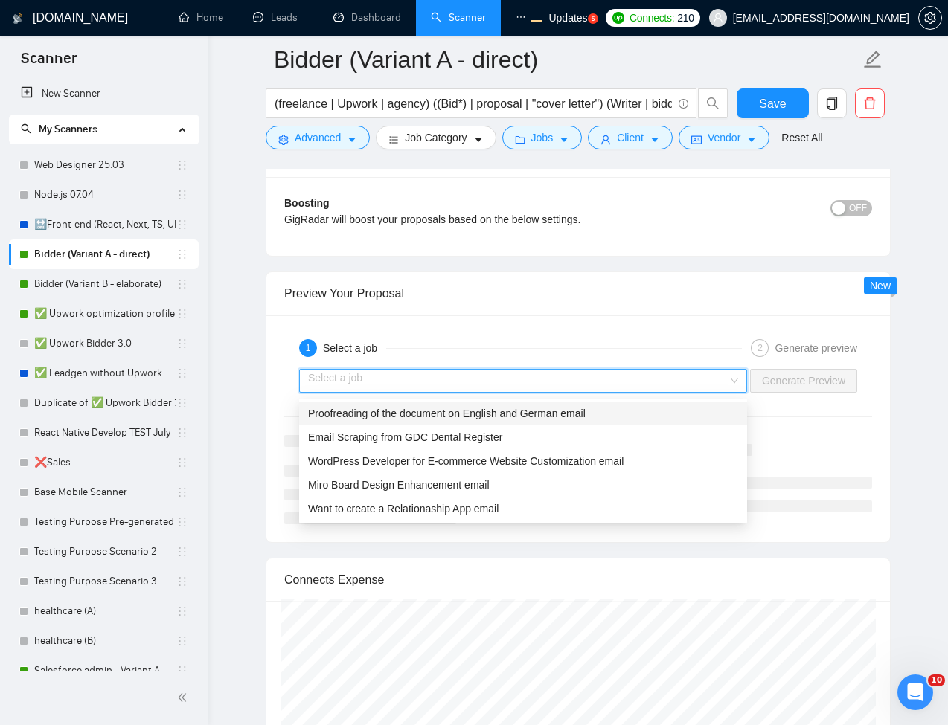
click at [403, 420] on div "Proofreading of the document on English and German email" at bounding box center [523, 413] width 430 height 16
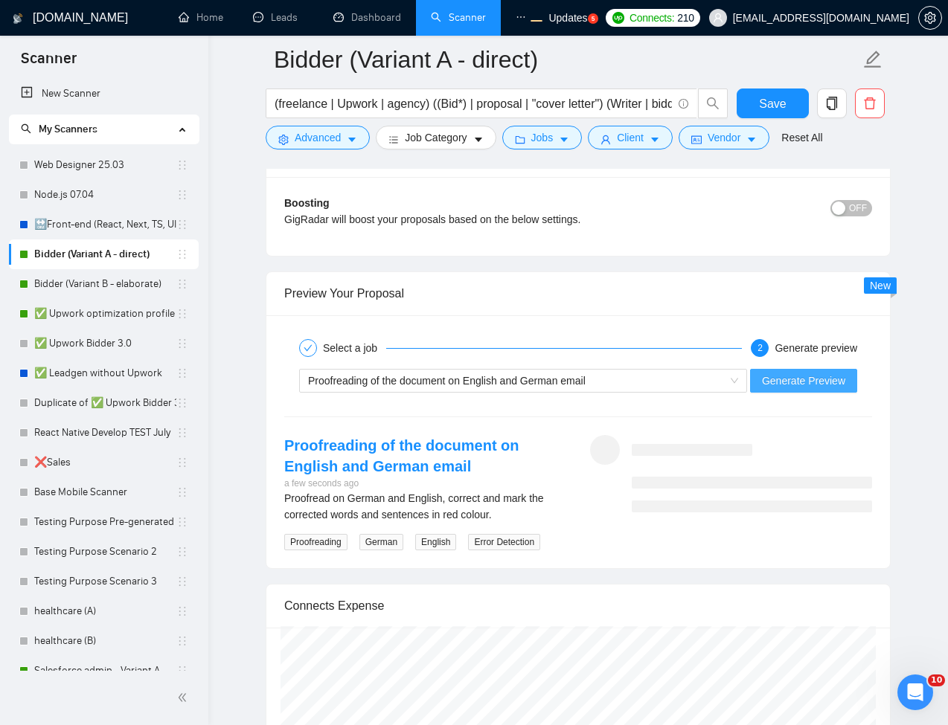
click at [816, 383] on span "Generate Preview" at bounding box center [803, 381] width 83 height 16
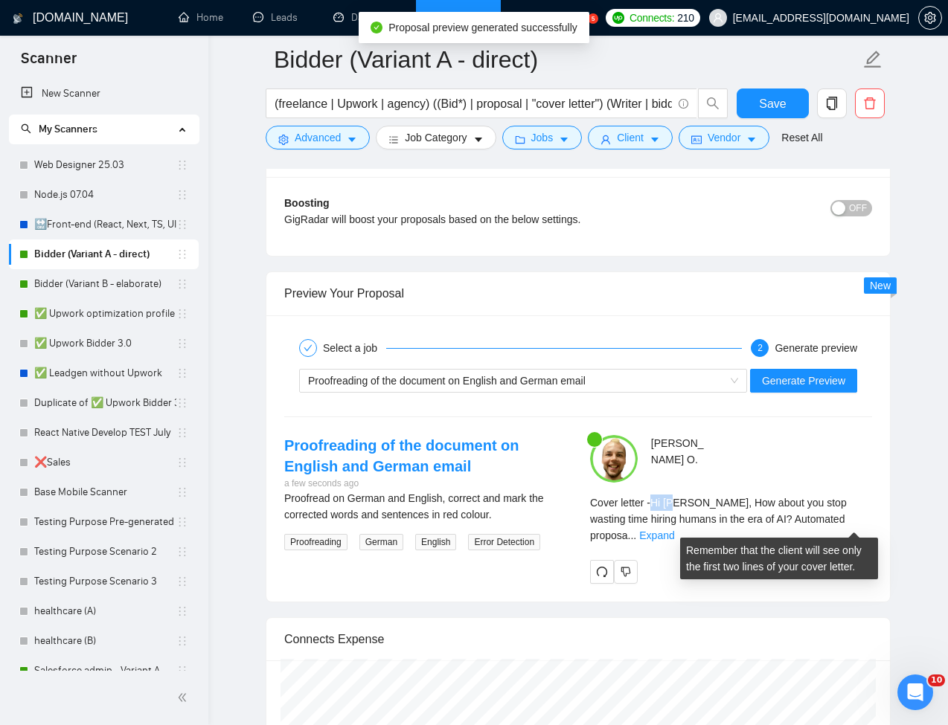
drag, startPoint x: 655, startPoint y: 510, endPoint x: 676, endPoint y: 510, distance: 21.6
click at [676, 510] on span "Cover letter - Hi Toby, How about you stop wasting time hiring humans in the er…" at bounding box center [718, 519] width 257 height 45
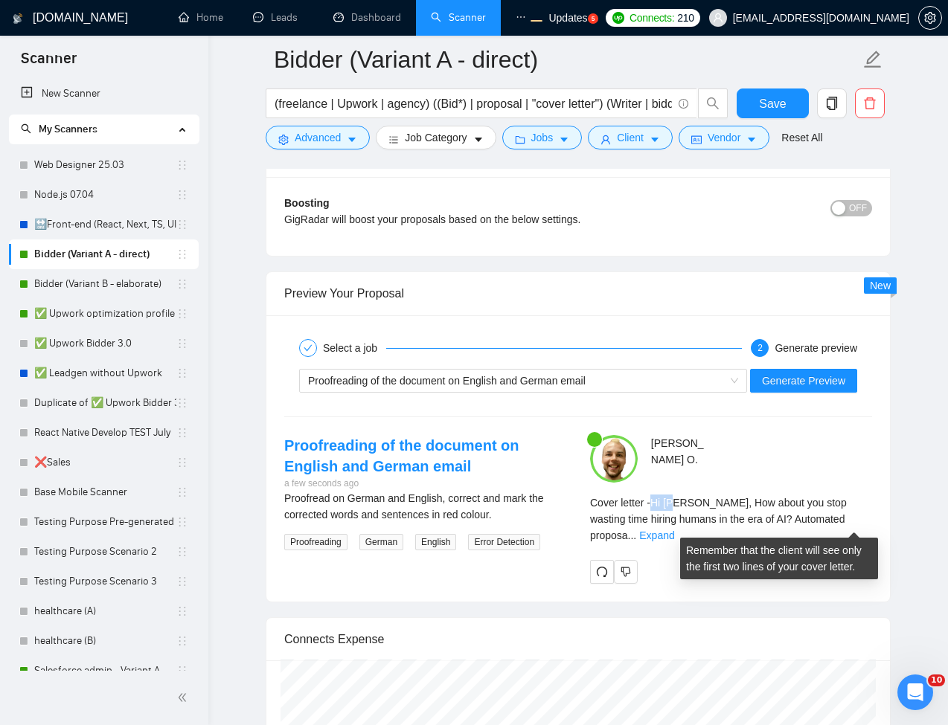
click at [678, 511] on span "Cover letter - Hi Toby, How about you stop wasting time hiring humans in the er…" at bounding box center [718, 519] width 257 height 45
